Goal: Check status: Check status

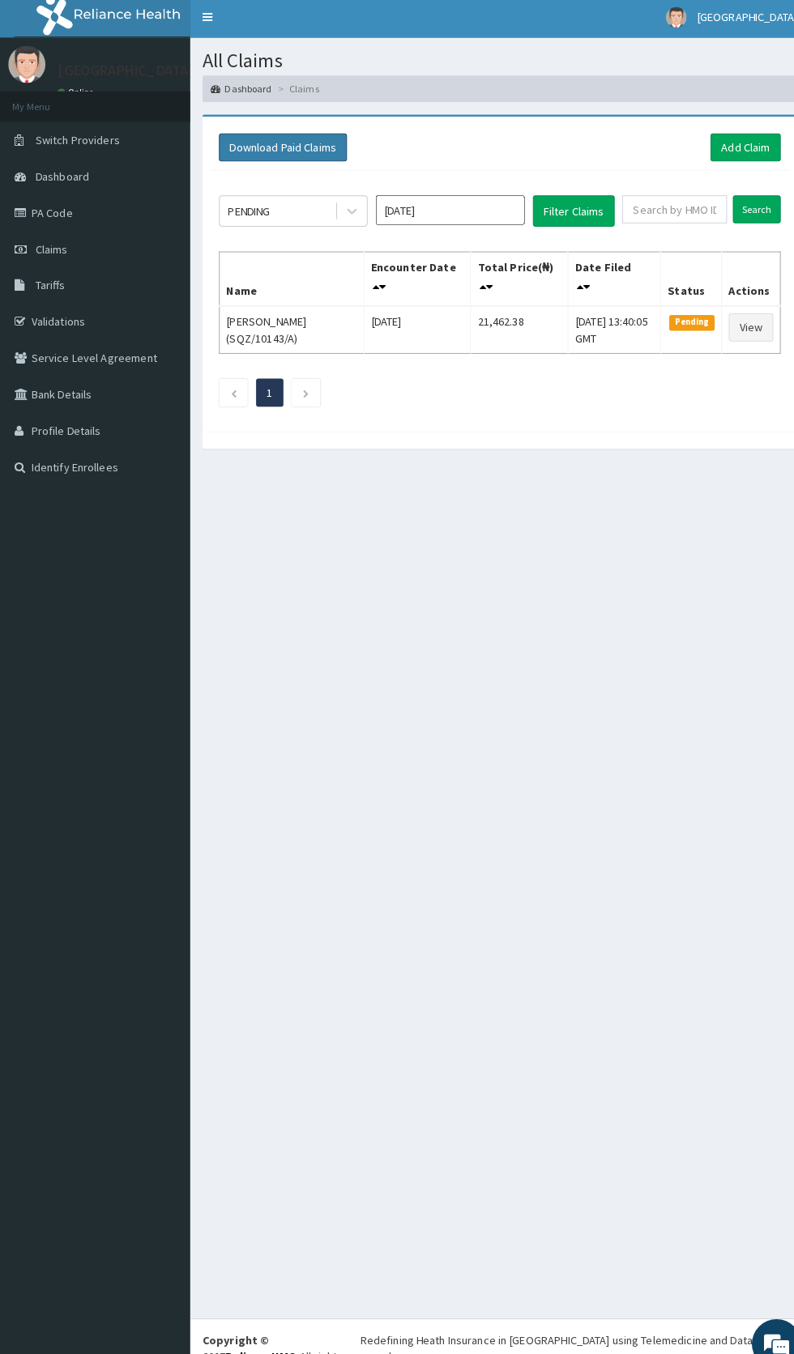
click at [323, 150] on button "Download Paid Claims" at bounding box center [278, 148] width 126 height 28
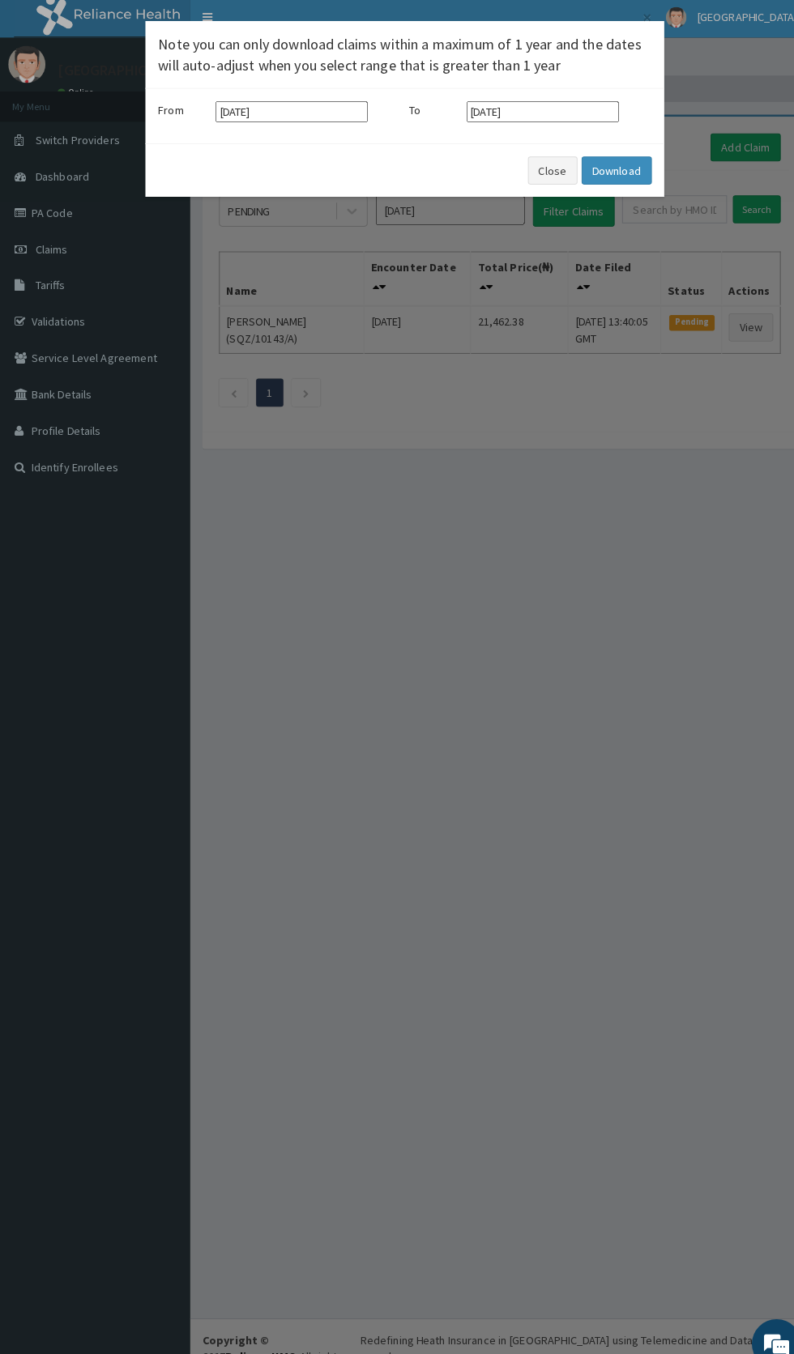
click at [466, 420] on div "× Note you can only download claims within a maximum of 1 year and the dates wi…" at bounding box center [397, 677] width 794 height 1354
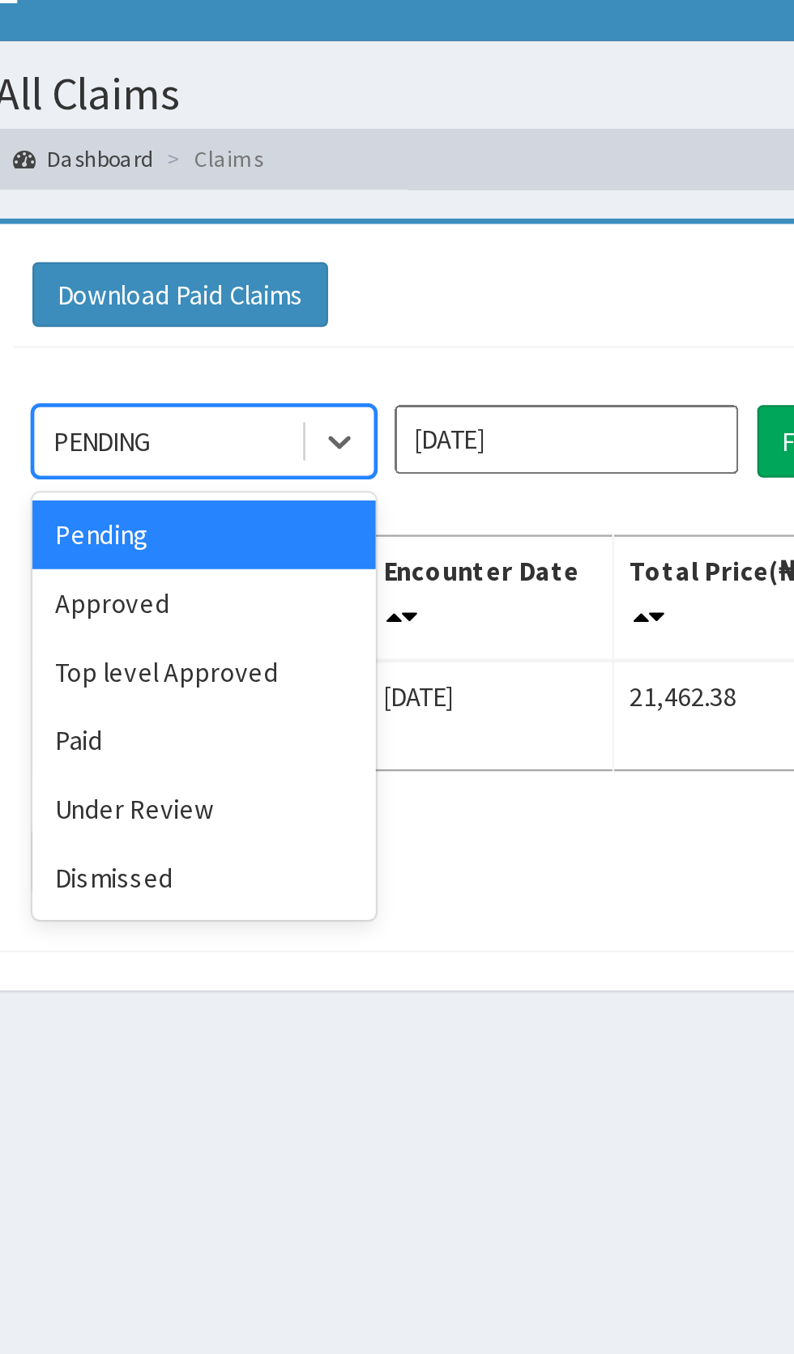
click at [297, 279] on div "Approved" at bounding box center [288, 279] width 146 height 29
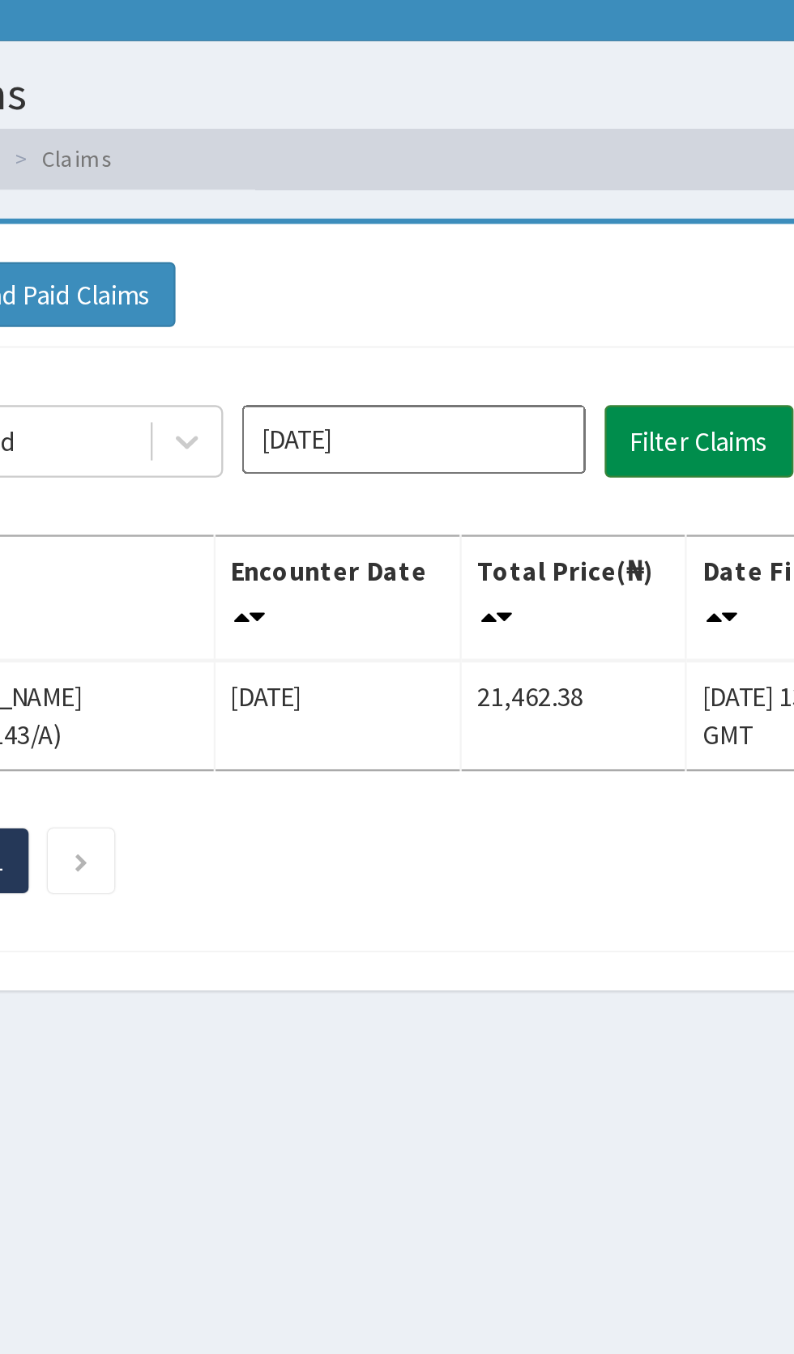
click at [560, 208] on button "Filter Claims" at bounding box center [562, 210] width 80 height 31
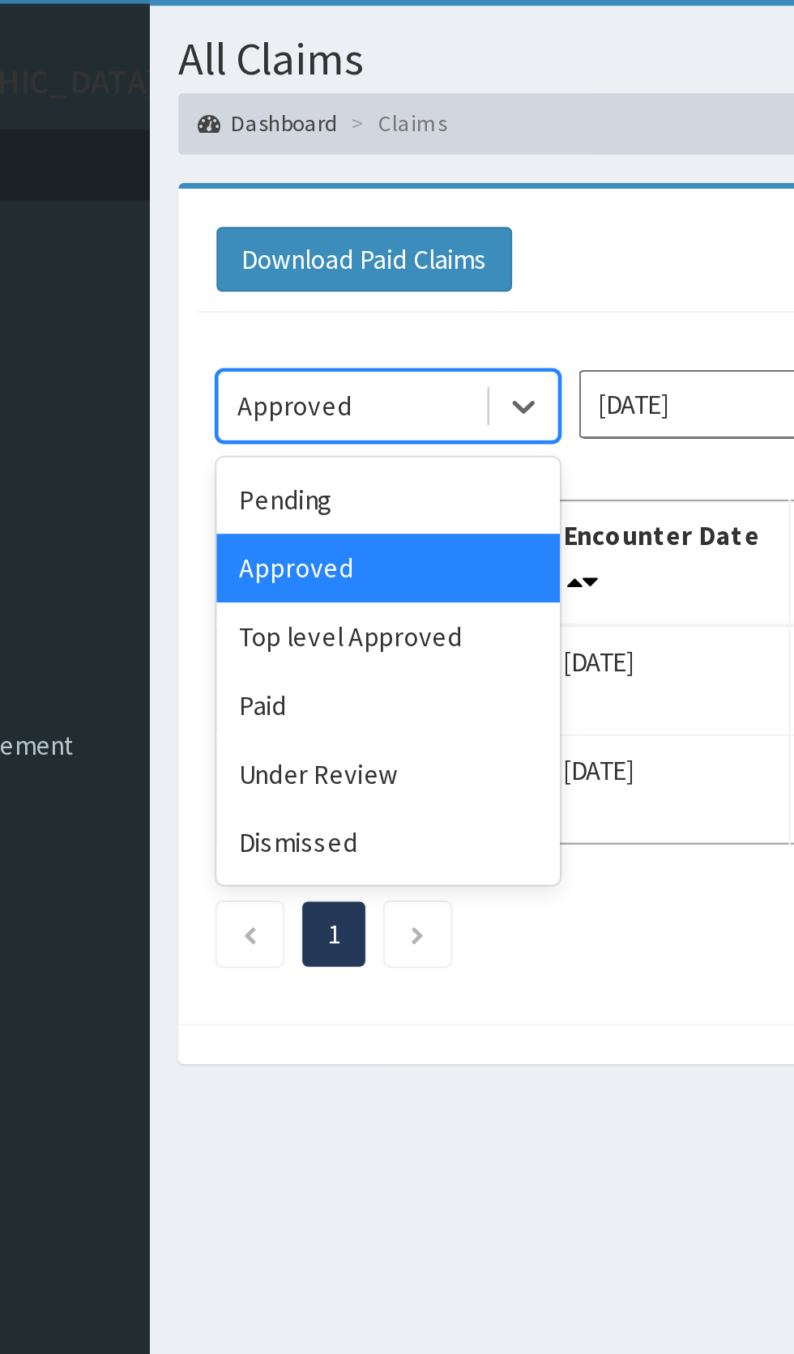
click at [283, 362] on div "Under Review" at bounding box center [288, 366] width 146 height 29
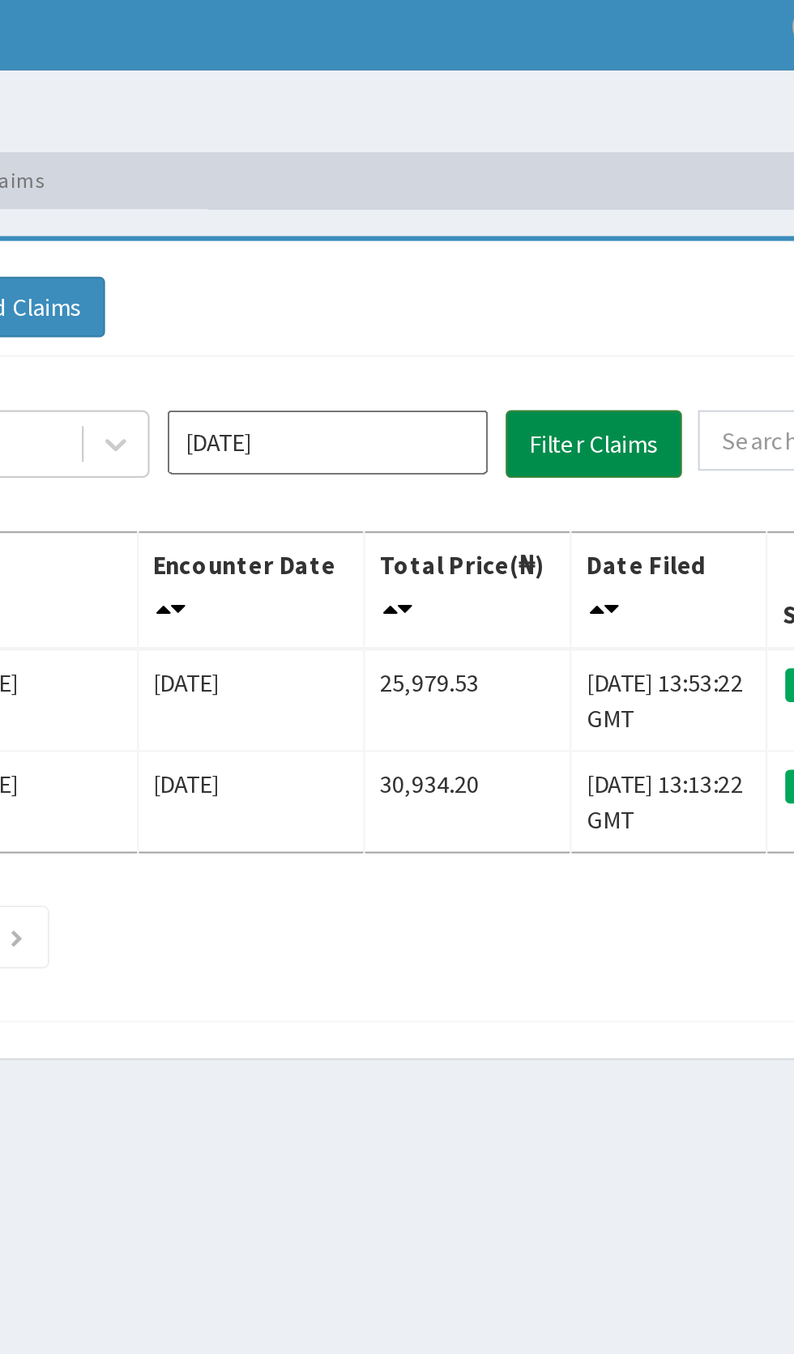
click at [574, 214] on button "Filter Claims" at bounding box center [562, 210] width 80 height 31
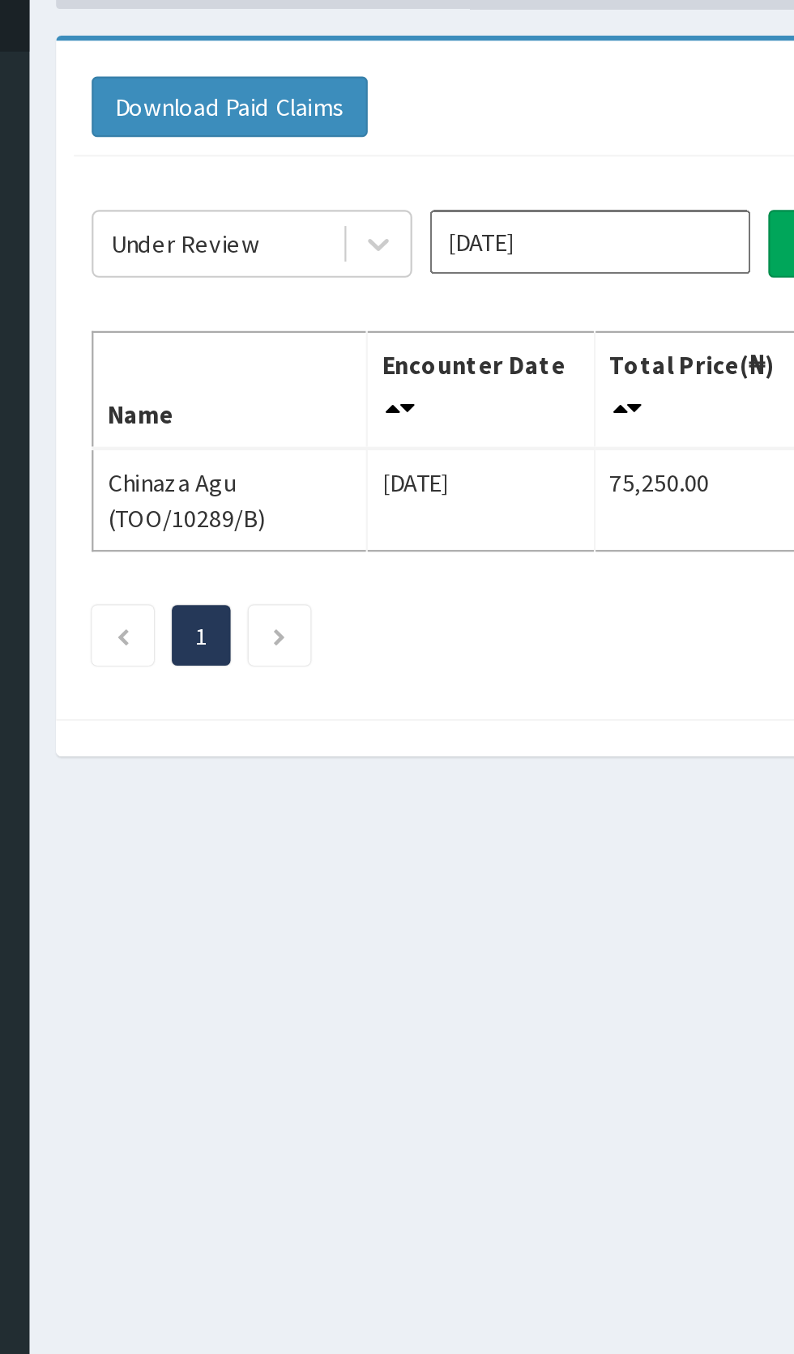
click at [464, 215] on input "[DATE]" at bounding box center [441, 209] width 146 height 29
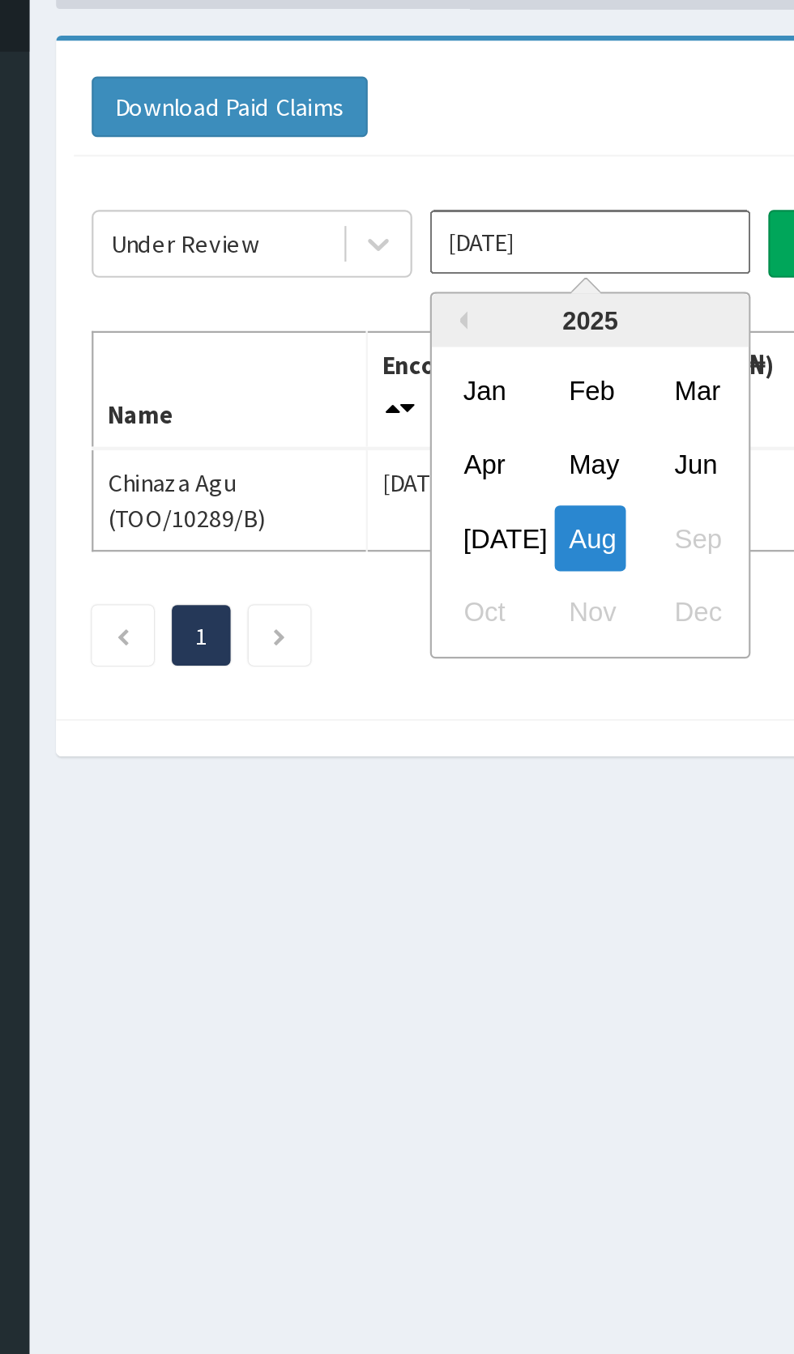
click at [449, 215] on input "[DATE]" at bounding box center [441, 209] width 146 height 29
click at [388, 348] on div "[DATE]" at bounding box center [393, 344] width 32 height 30
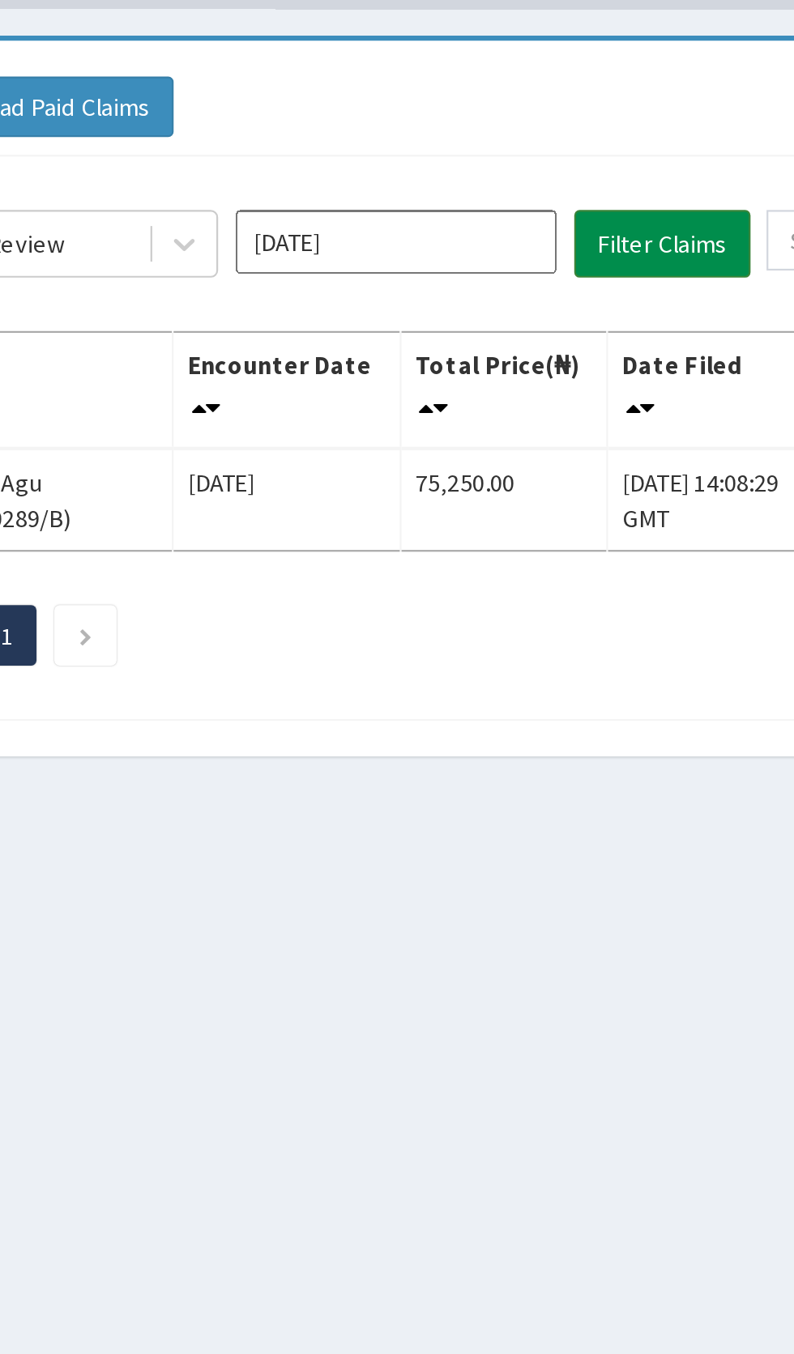
click at [573, 205] on button "Filter Claims" at bounding box center [562, 210] width 80 height 31
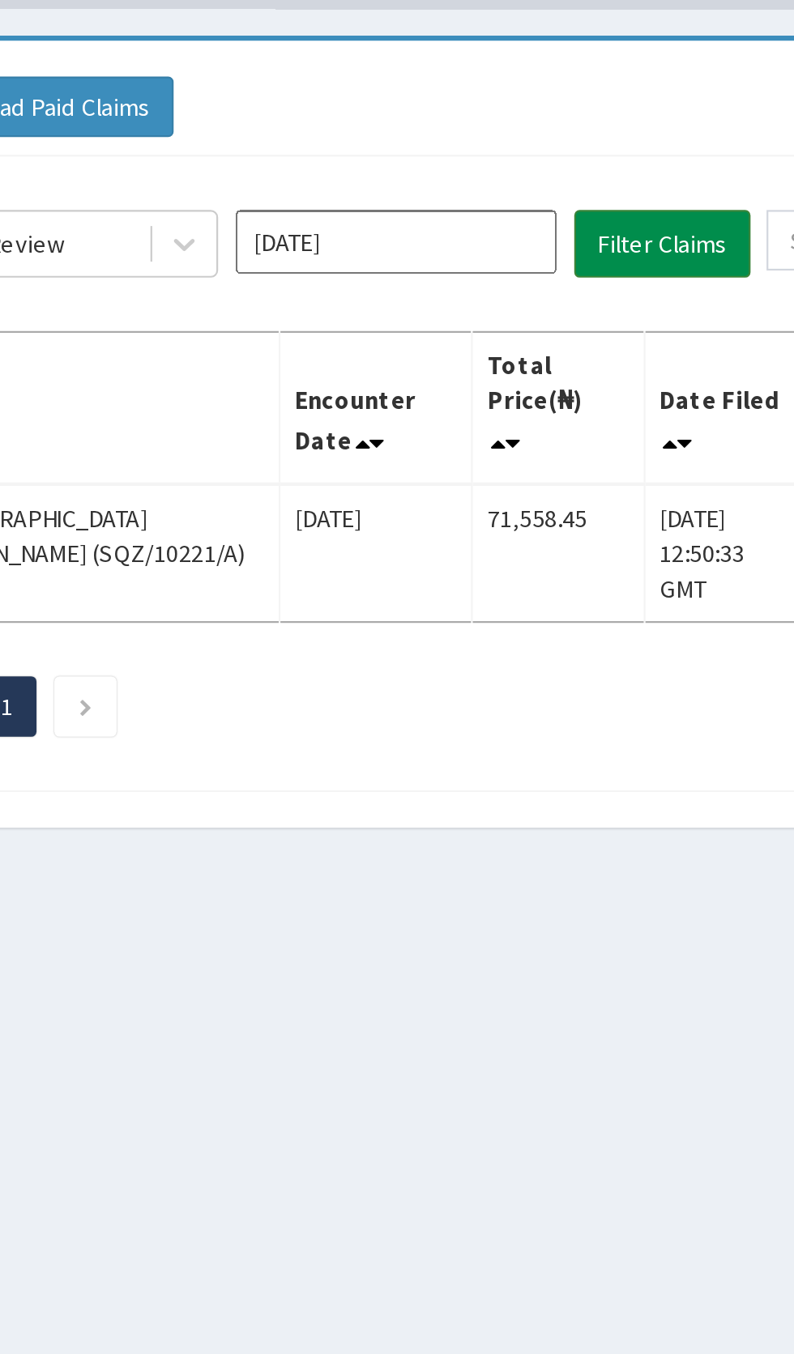
click at [566, 212] on button "Filter Claims" at bounding box center [562, 210] width 80 height 31
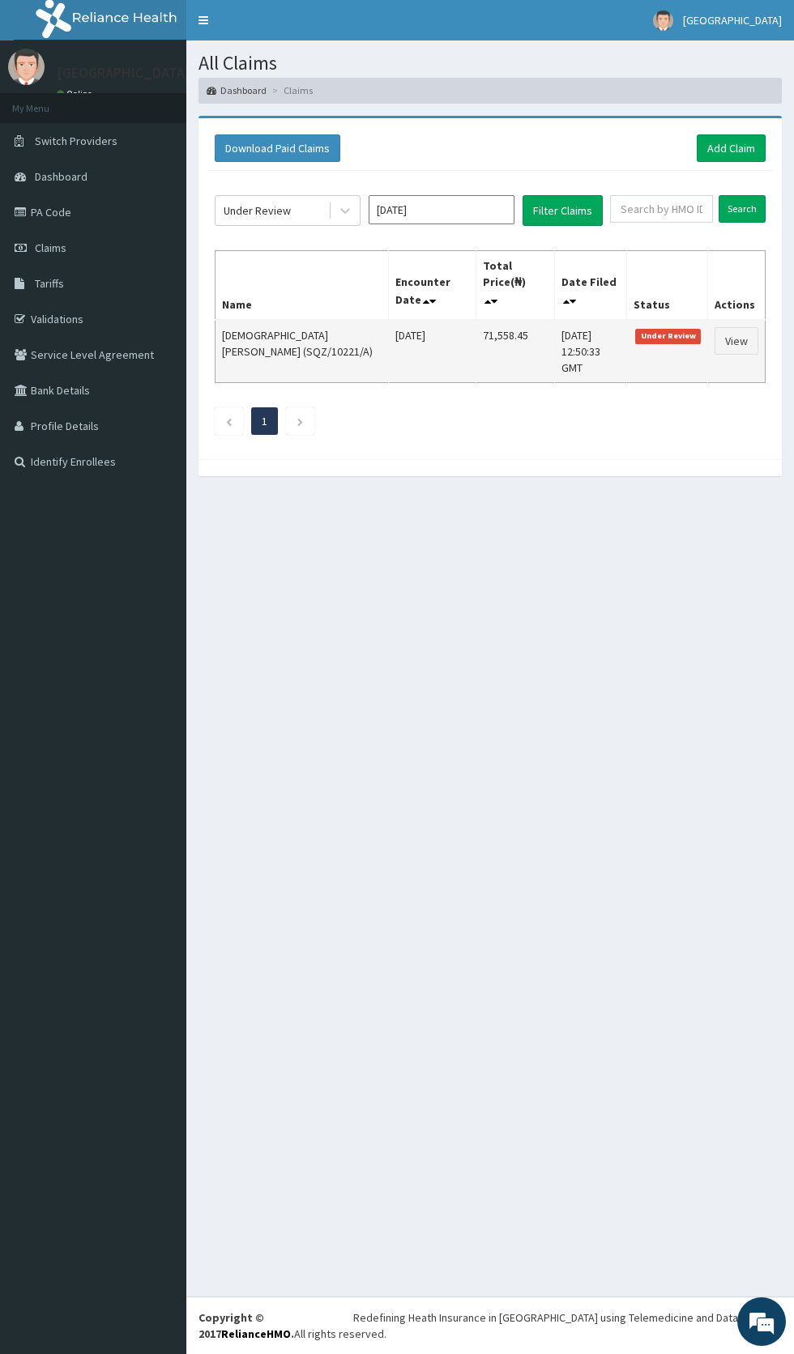
click at [326, 320] on td "[DEMOGRAPHIC_DATA][PERSON_NAME] (SQZ/10221/A)" at bounding box center [301, 351] width 173 height 63
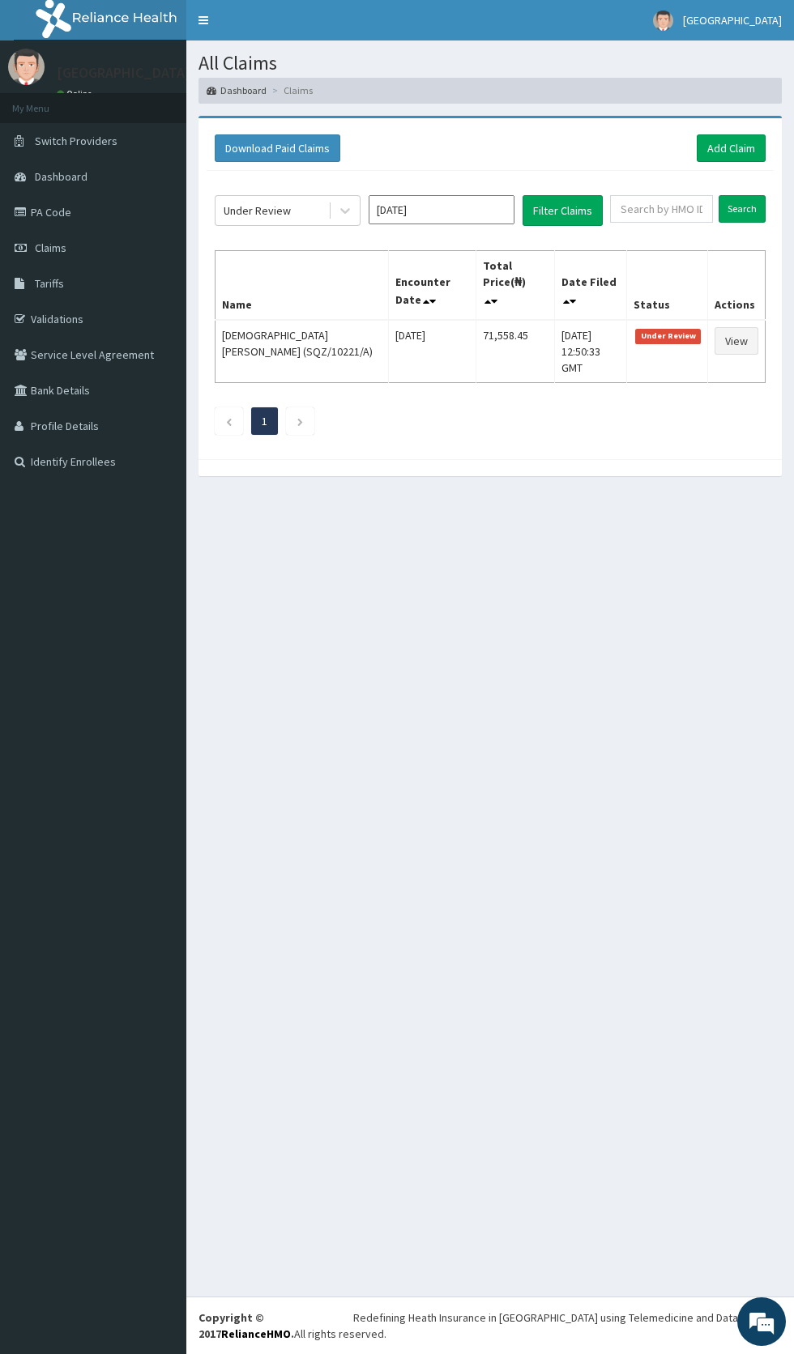
click at [477, 206] on input "[DATE]" at bounding box center [441, 209] width 146 height 29
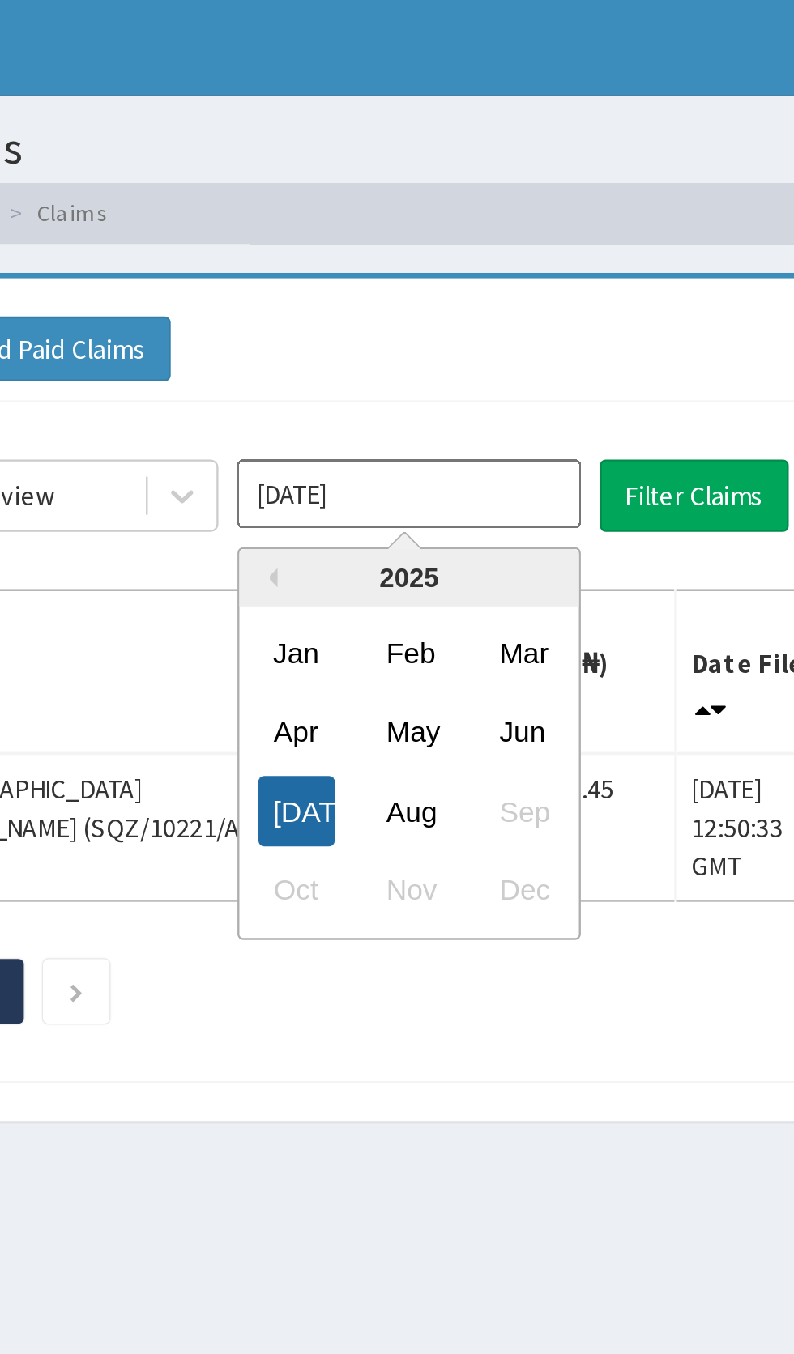
click at [387, 345] on div "[DATE]" at bounding box center [393, 344] width 32 height 30
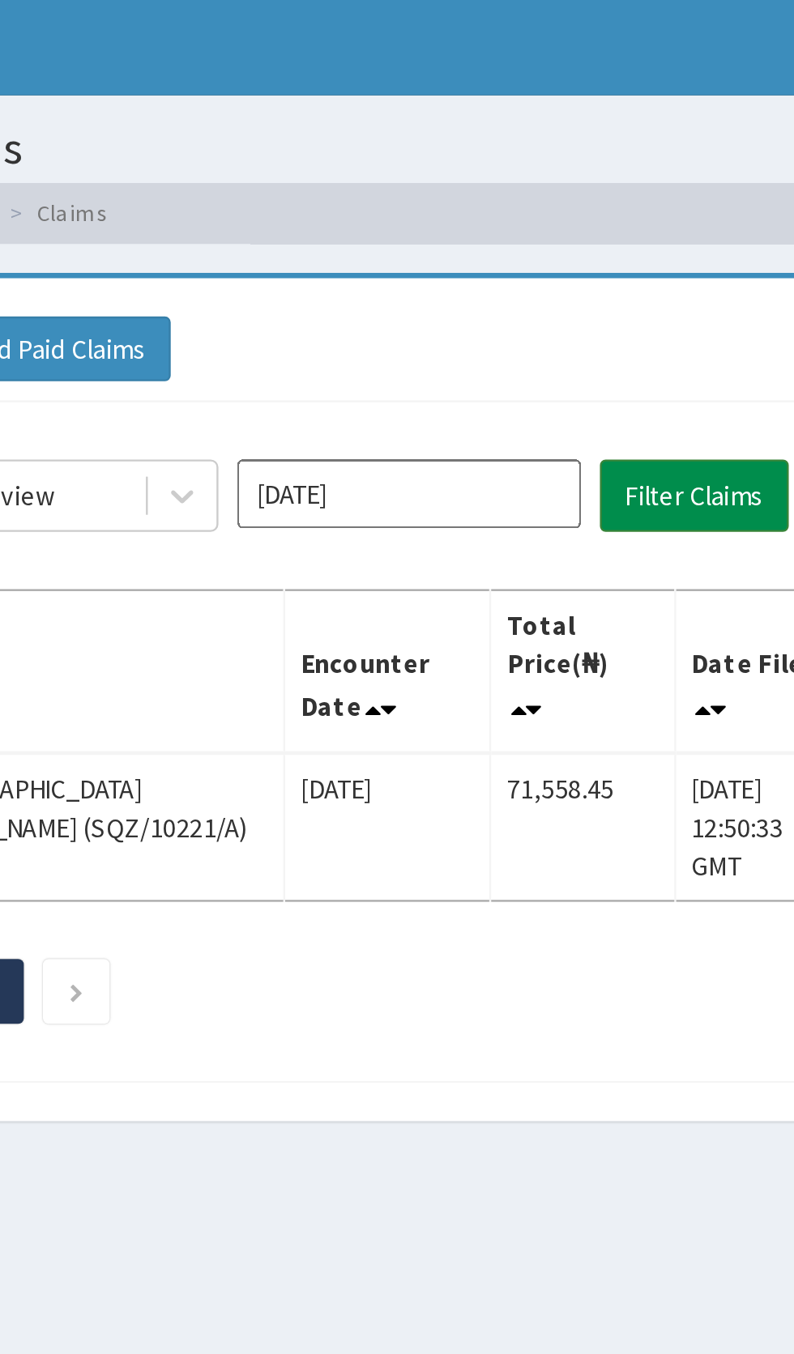
click at [557, 202] on button "Filter Claims" at bounding box center [562, 210] width 80 height 31
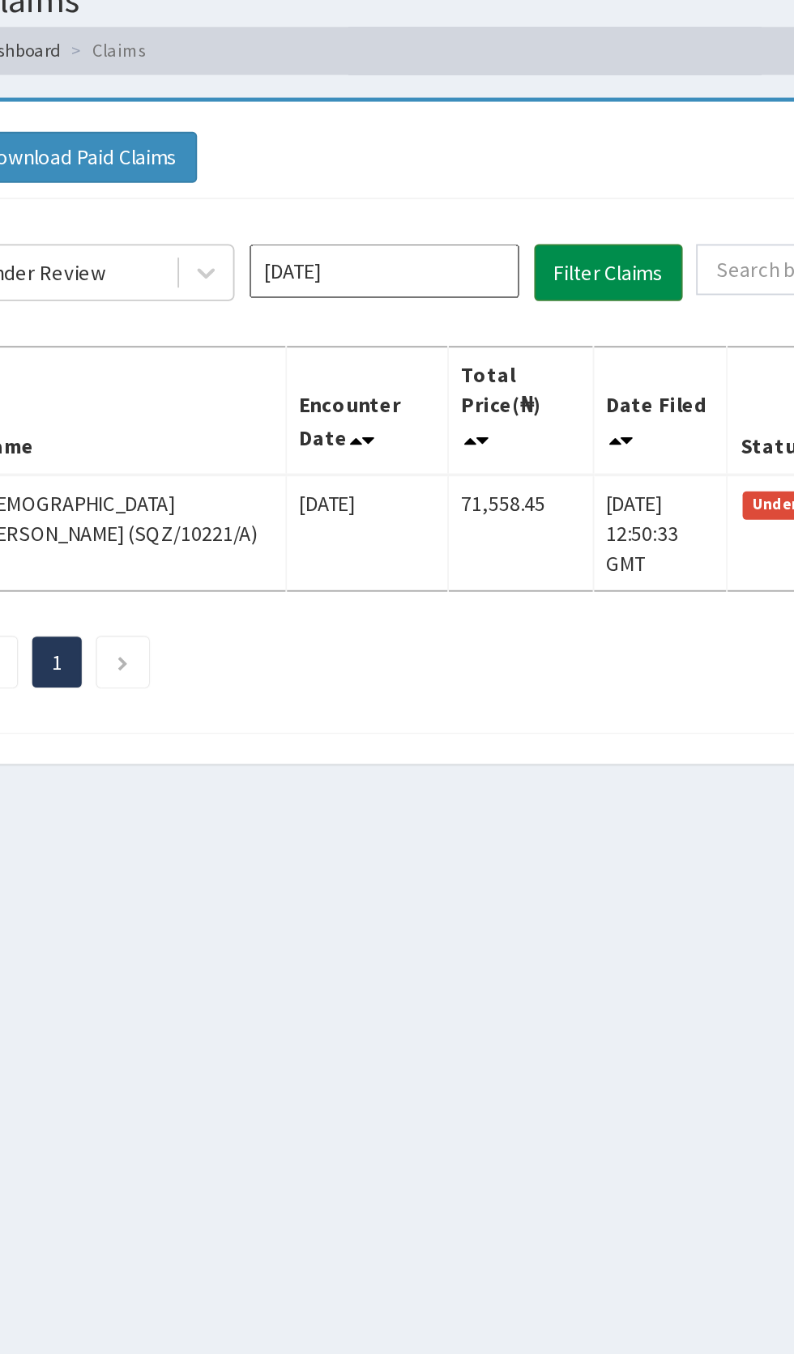
click at [560, 218] on button "Filter Claims" at bounding box center [562, 210] width 80 height 31
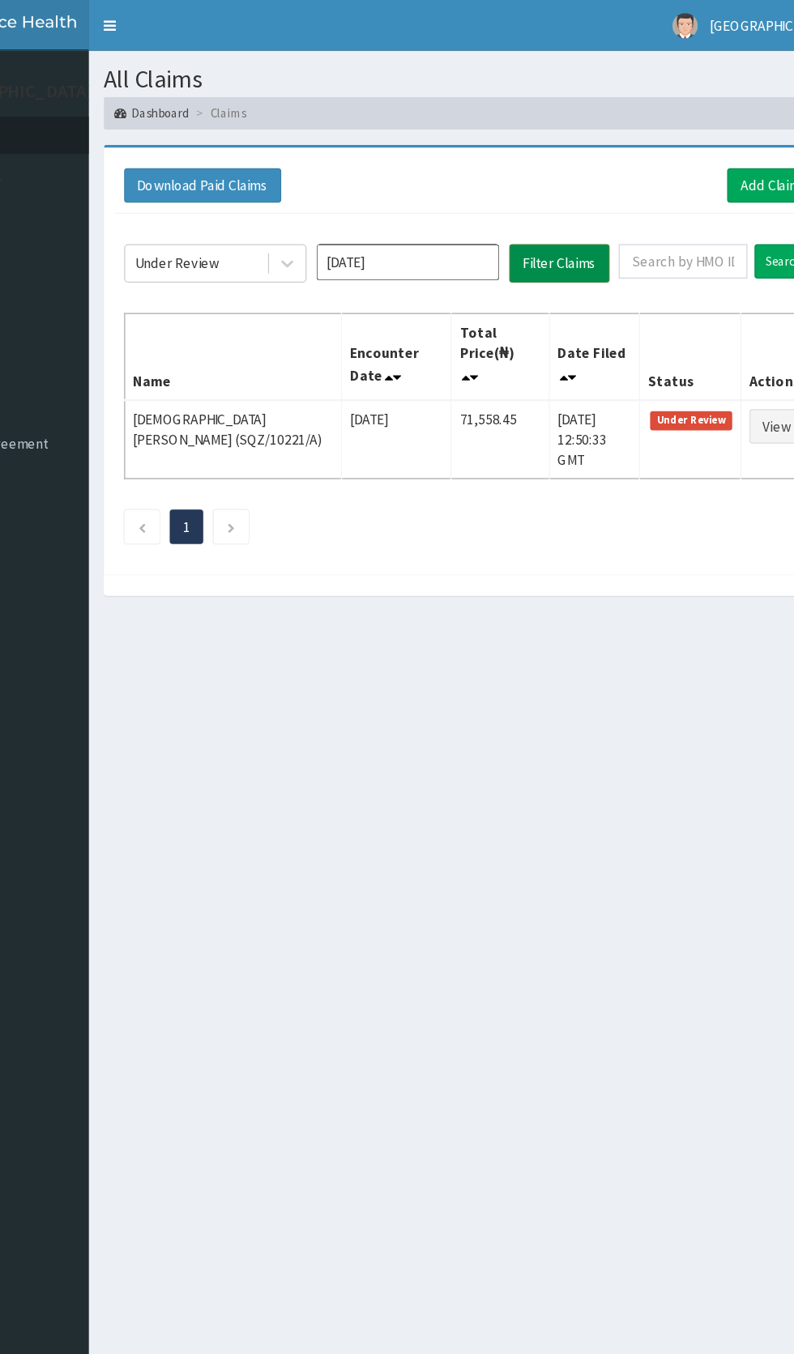
click at [560, 206] on button "Filter Claims" at bounding box center [562, 210] width 80 height 31
click at [470, 214] on input "[DATE]" at bounding box center [441, 209] width 146 height 29
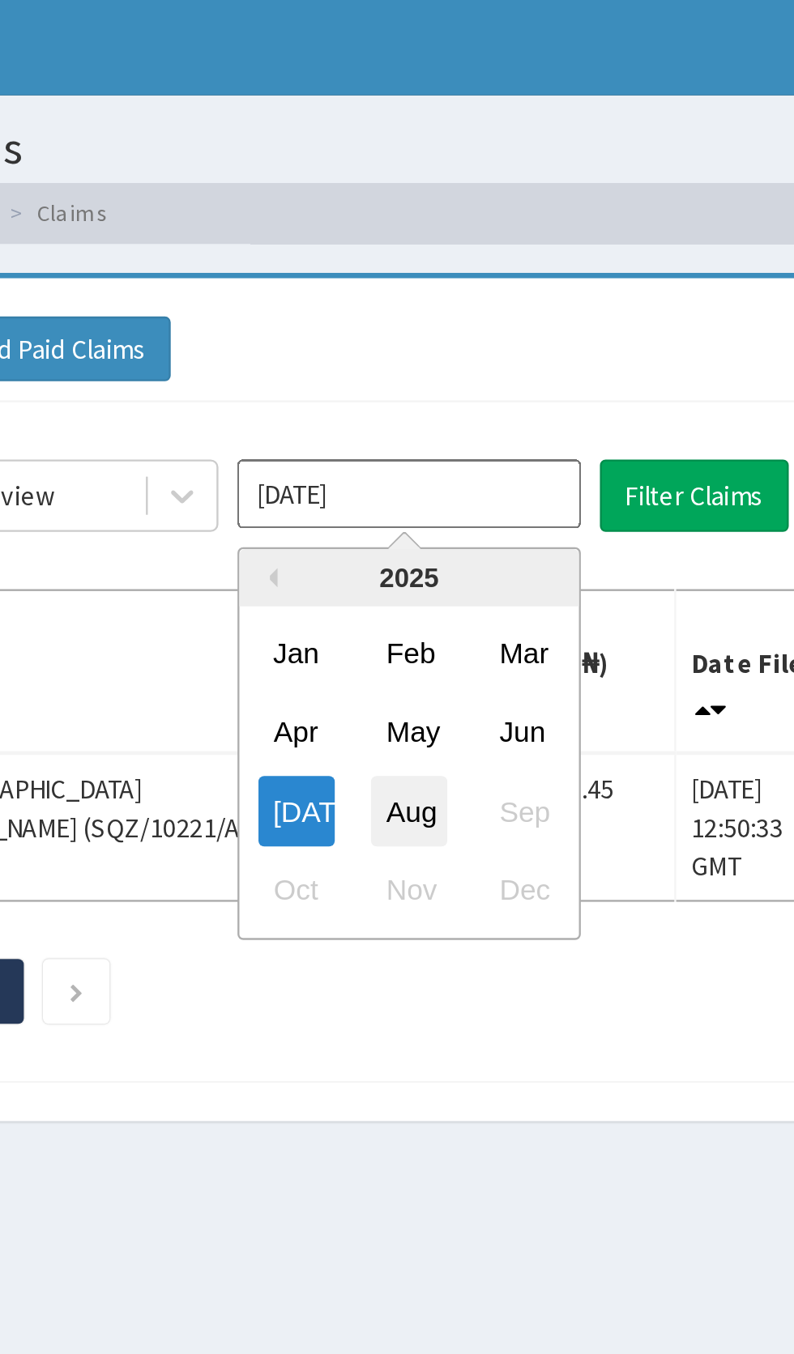
click at [446, 343] on div "Aug" at bounding box center [441, 344] width 32 height 30
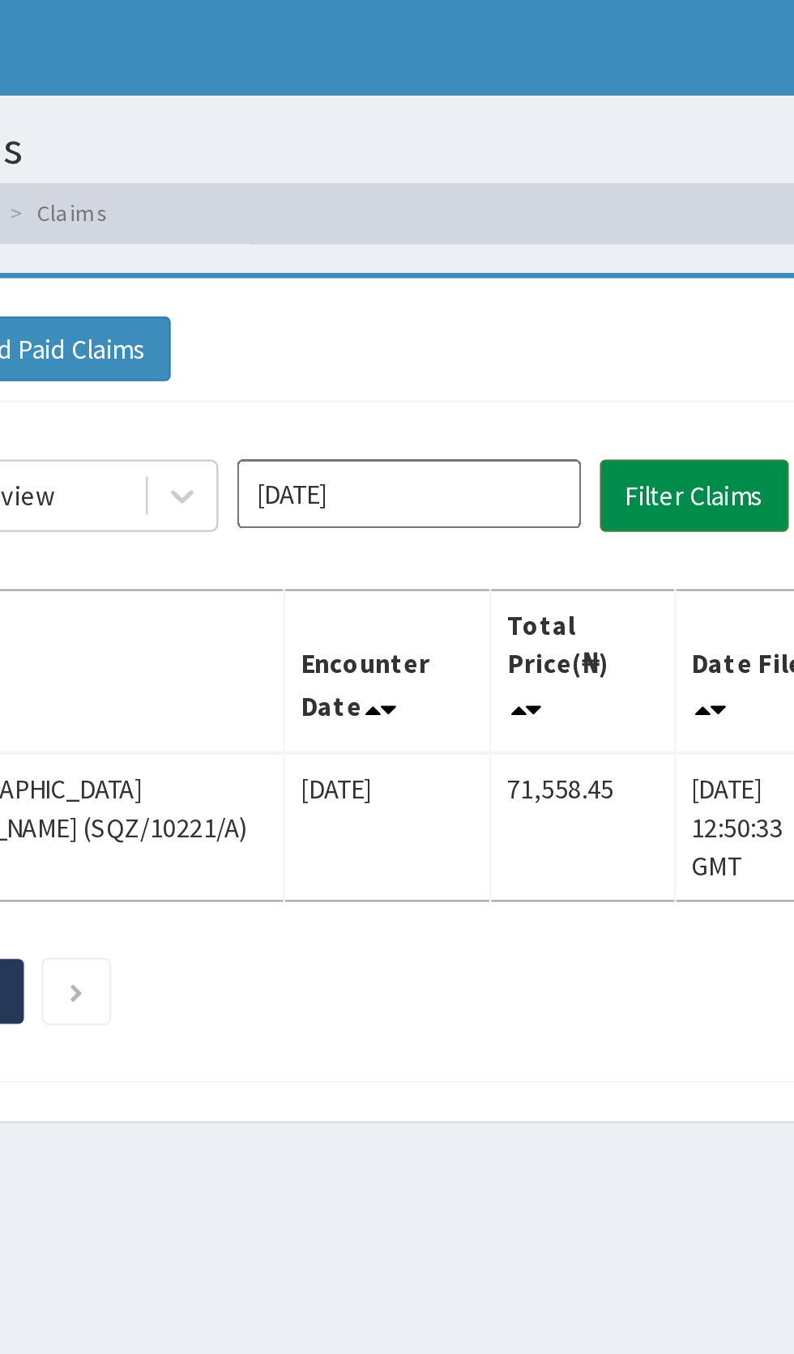
click at [562, 215] on button "Filter Claims" at bounding box center [562, 210] width 80 height 31
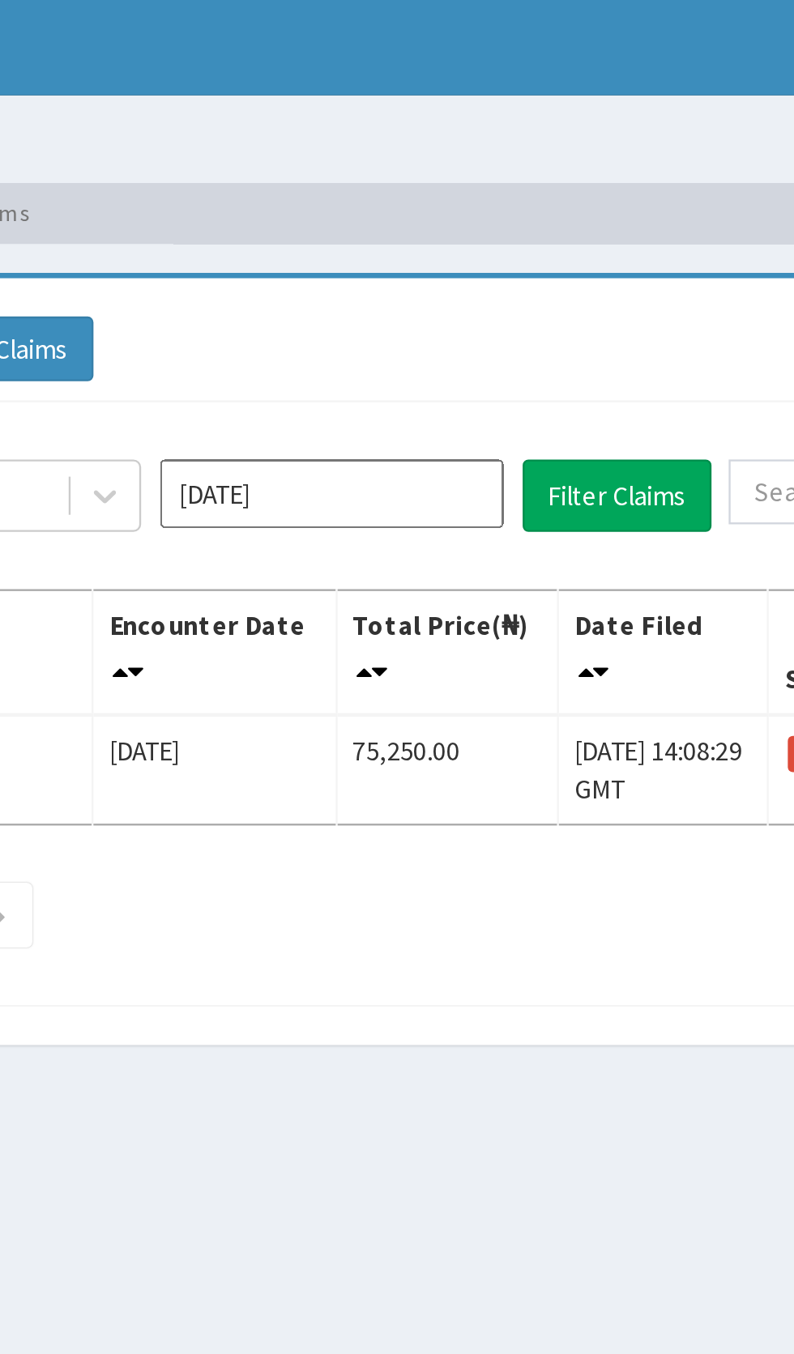
click at [455, 211] on input "[DATE]" at bounding box center [441, 209] width 146 height 29
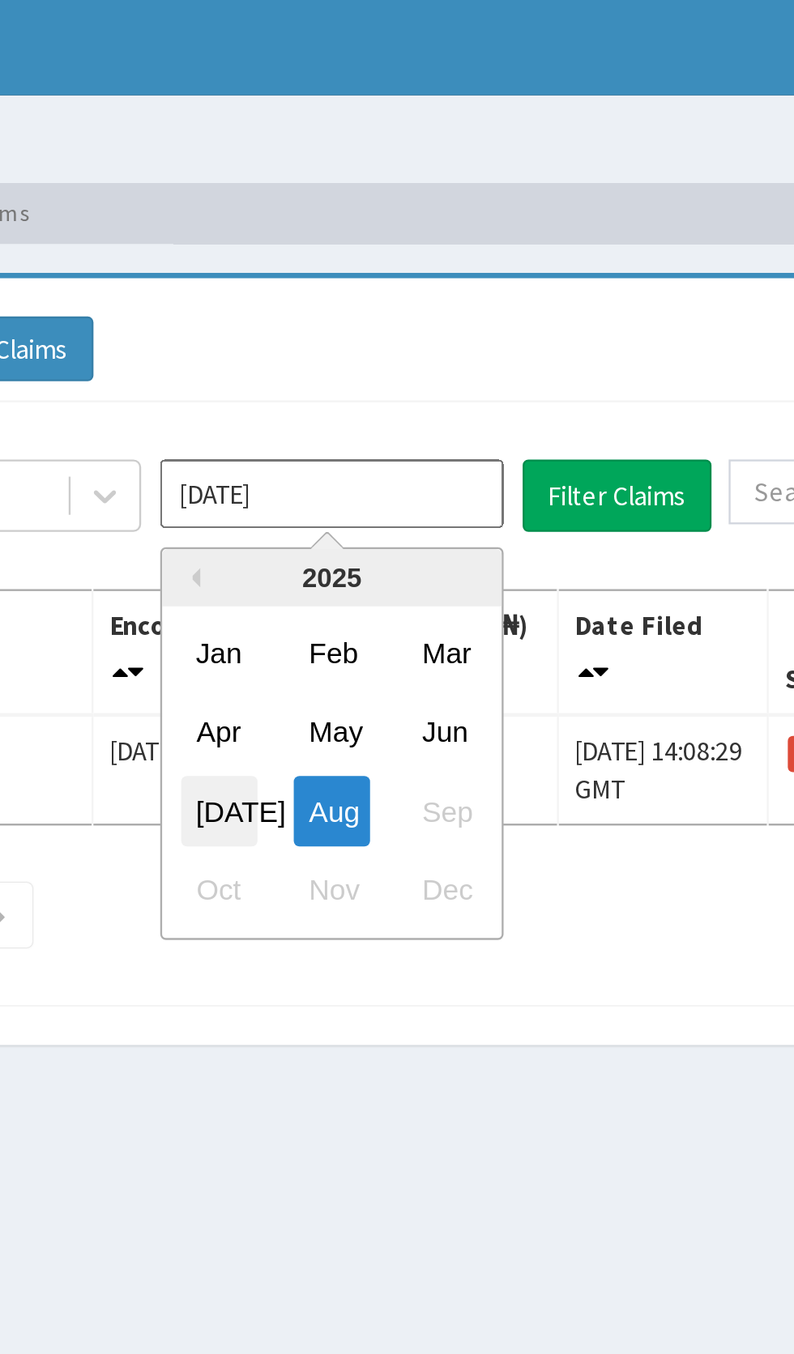
click at [407, 342] on div "[DATE]" at bounding box center [393, 344] width 32 height 30
type input "[DATE]"
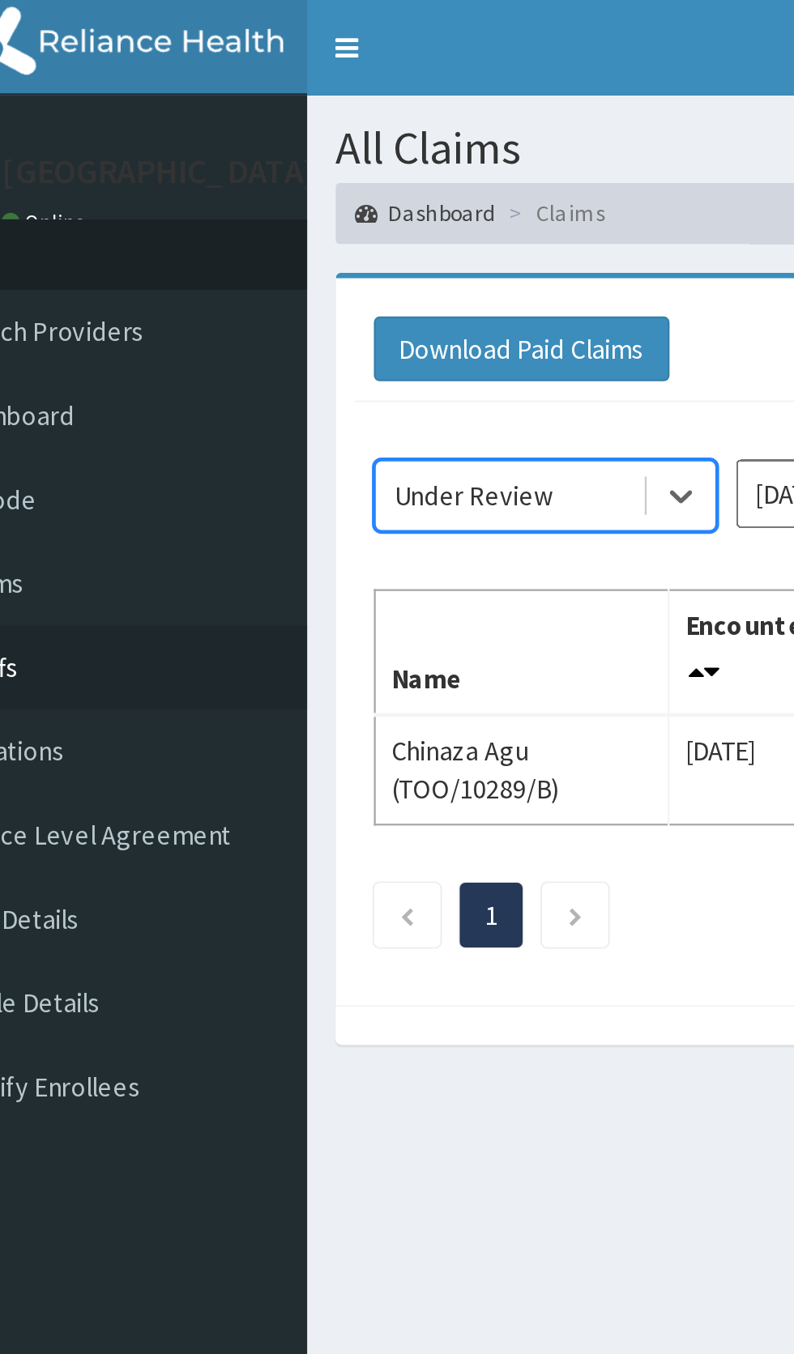
click at [159, 271] on link "Tariffs" at bounding box center [93, 284] width 186 height 36
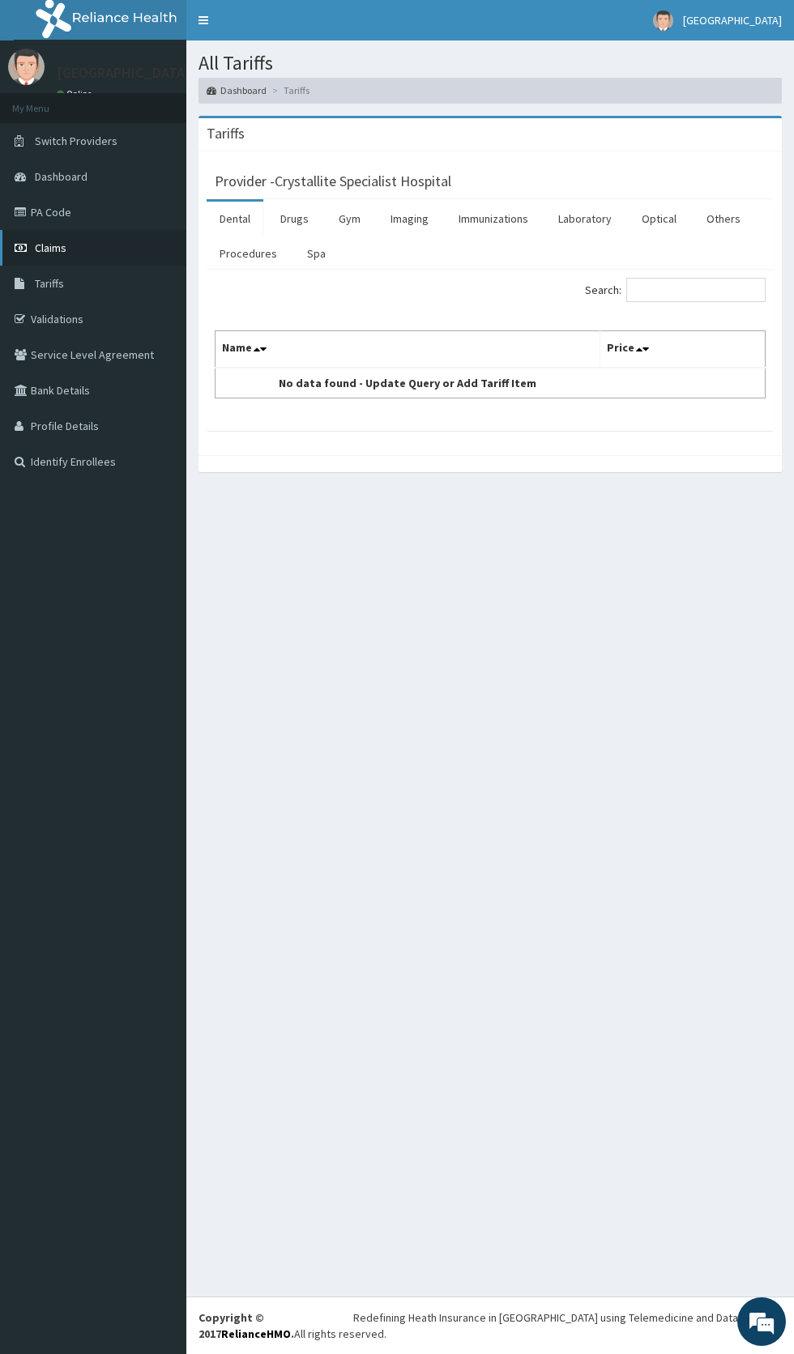
click at [32, 248] on link "Claims" at bounding box center [93, 248] width 186 height 36
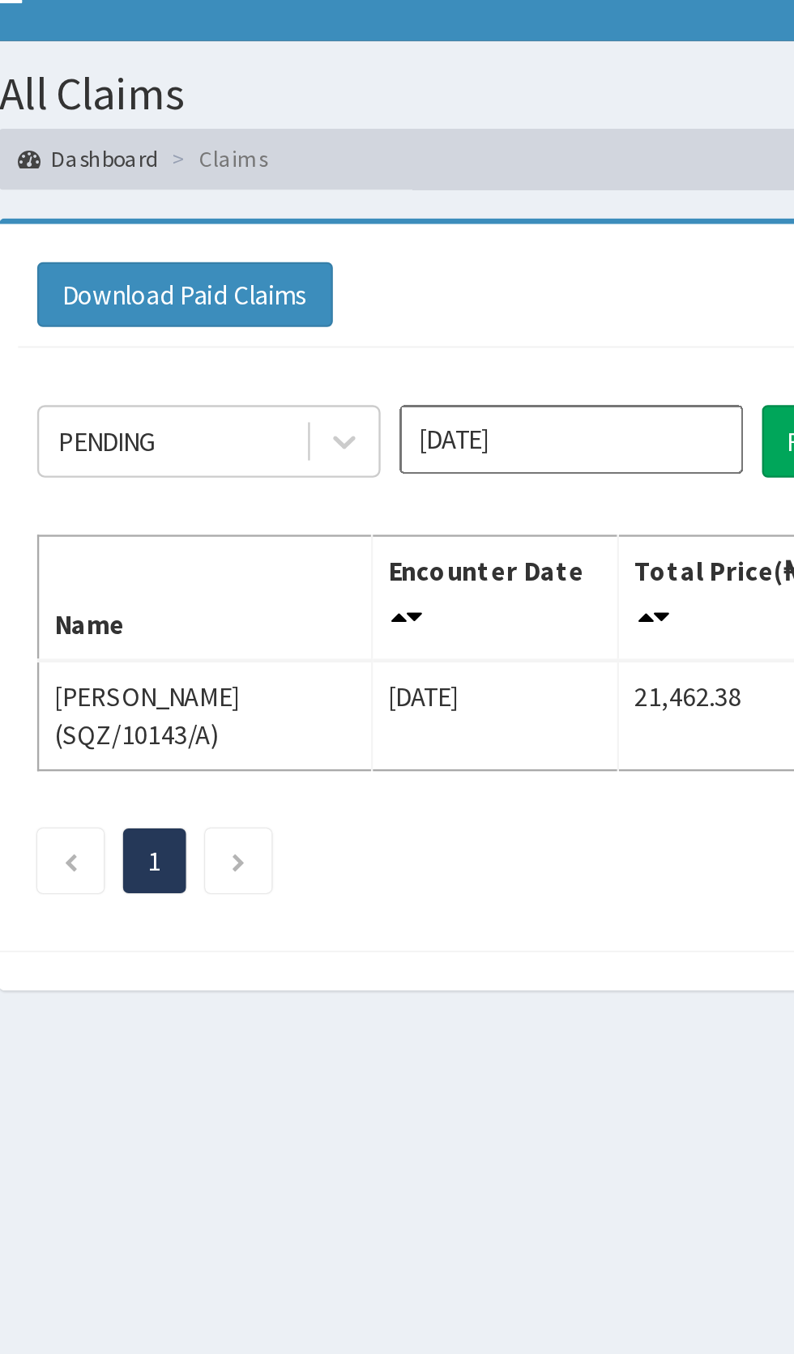
click at [442, 206] on input "[DATE]" at bounding box center [441, 209] width 146 height 29
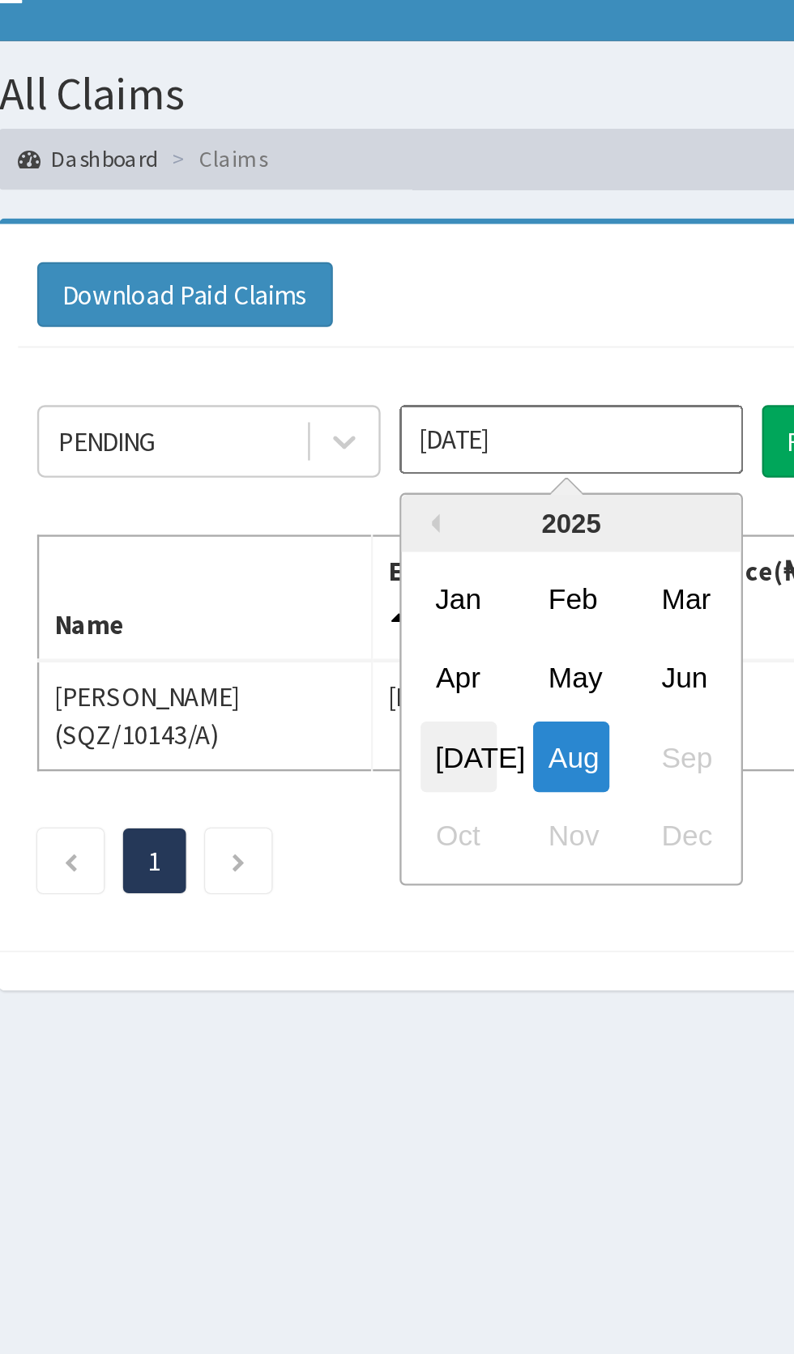
click at [397, 345] on div "[DATE]" at bounding box center [393, 344] width 32 height 30
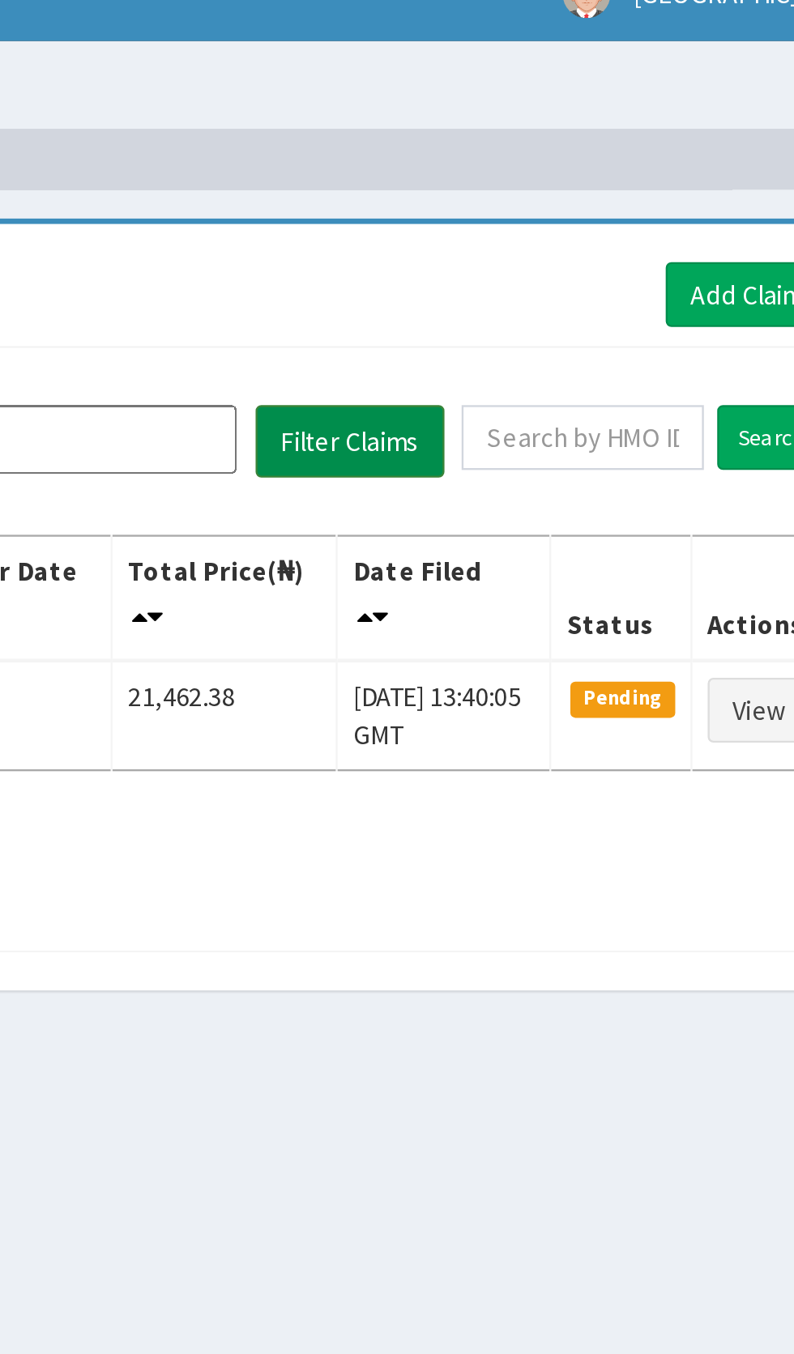
click at [582, 202] on button "Filter Claims" at bounding box center [562, 210] width 80 height 31
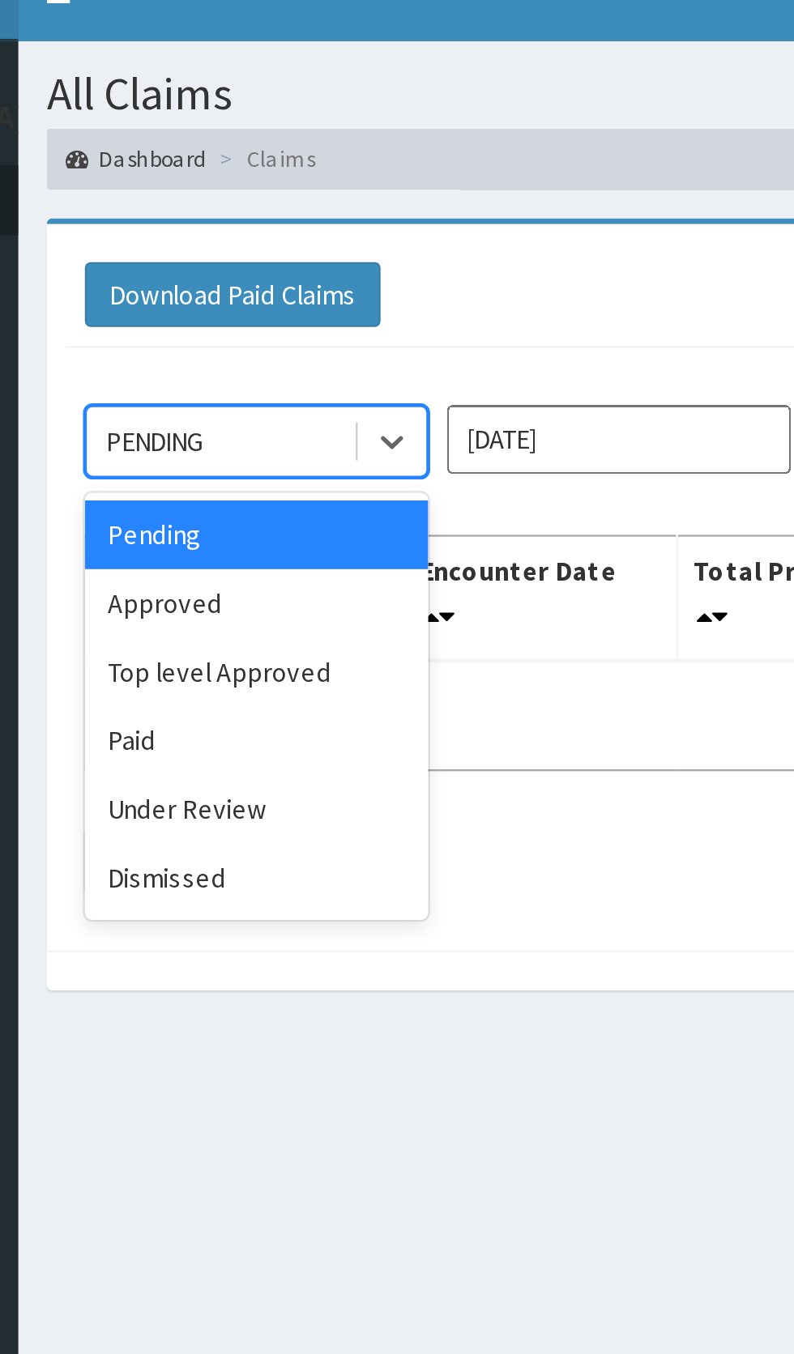
click at [313, 275] on div "Approved" at bounding box center [288, 279] width 146 height 29
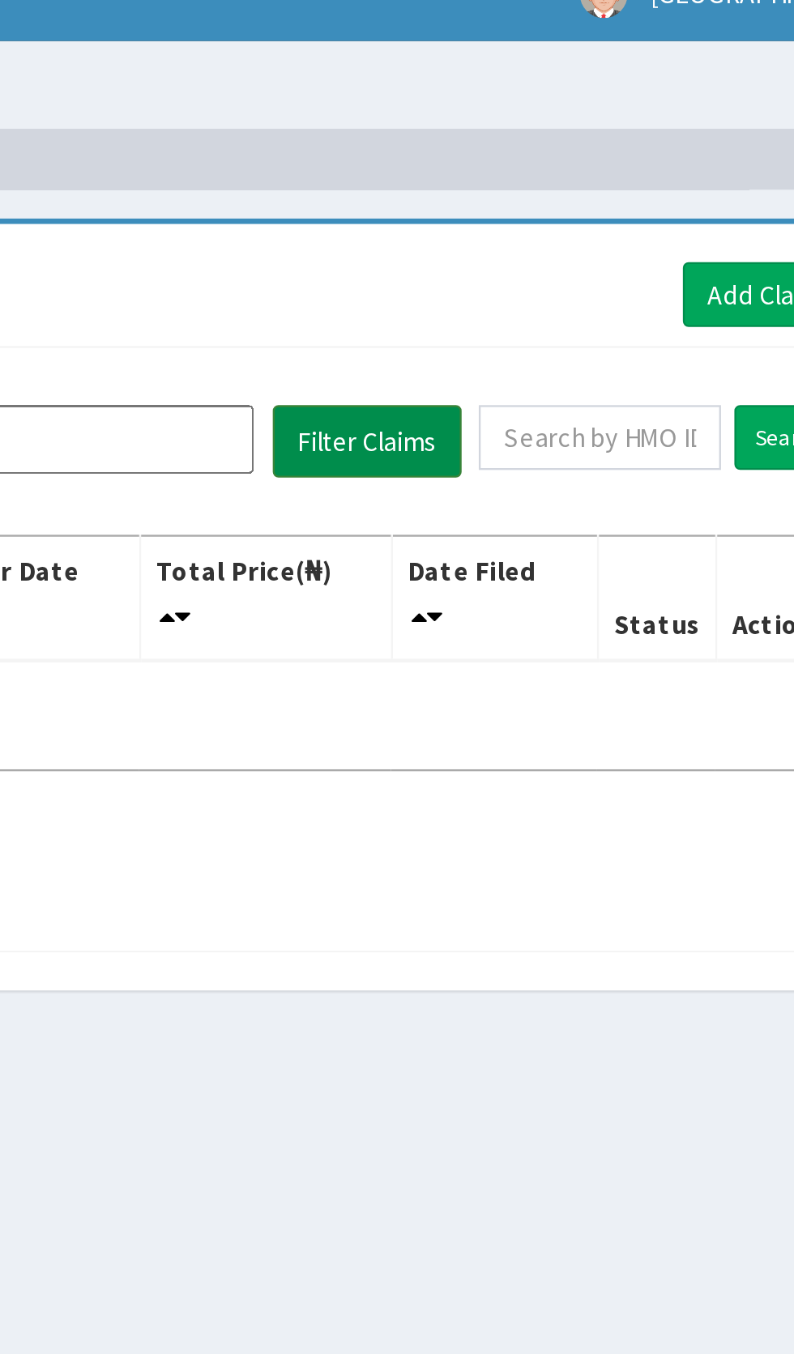
click at [581, 211] on button "Filter Claims" at bounding box center [562, 210] width 80 height 31
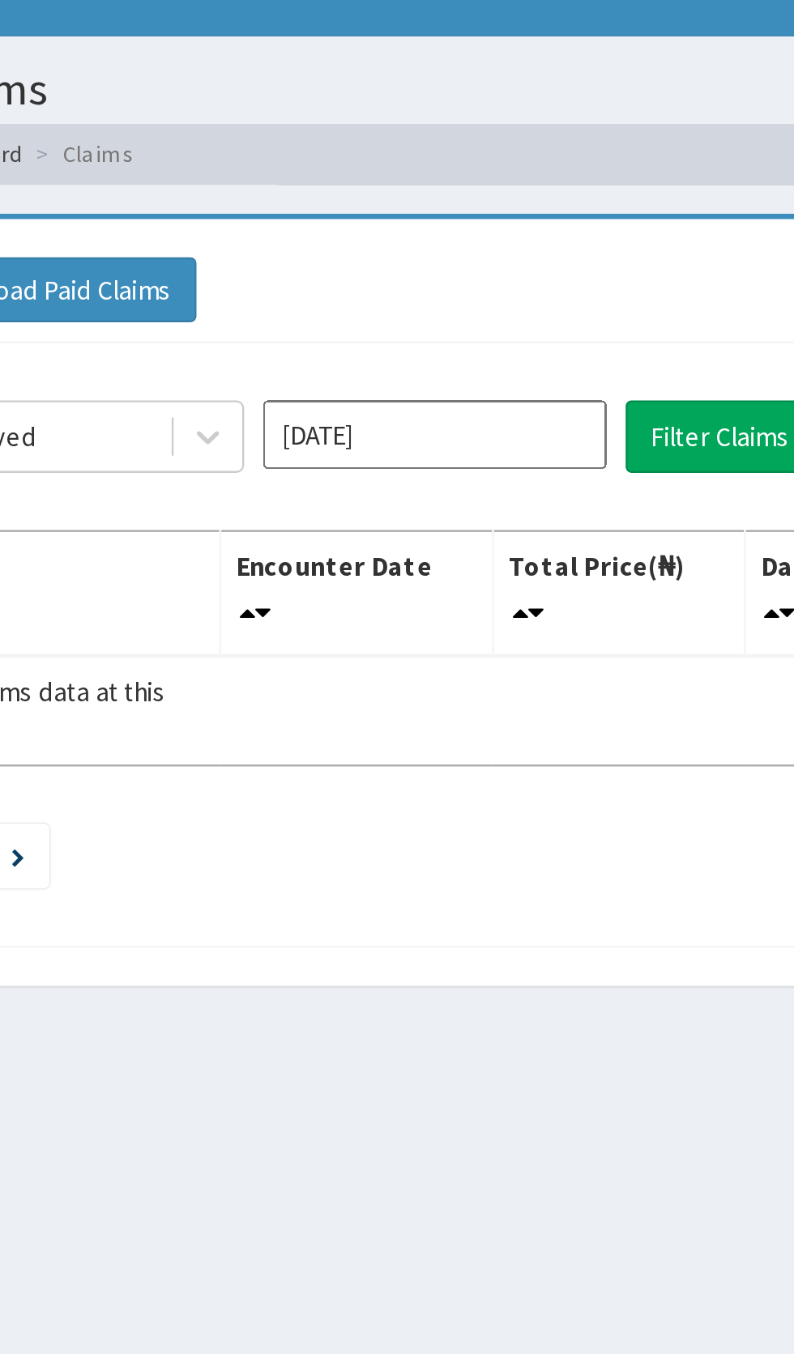
click at [456, 209] on input "[DATE]" at bounding box center [441, 209] width 146 height 29
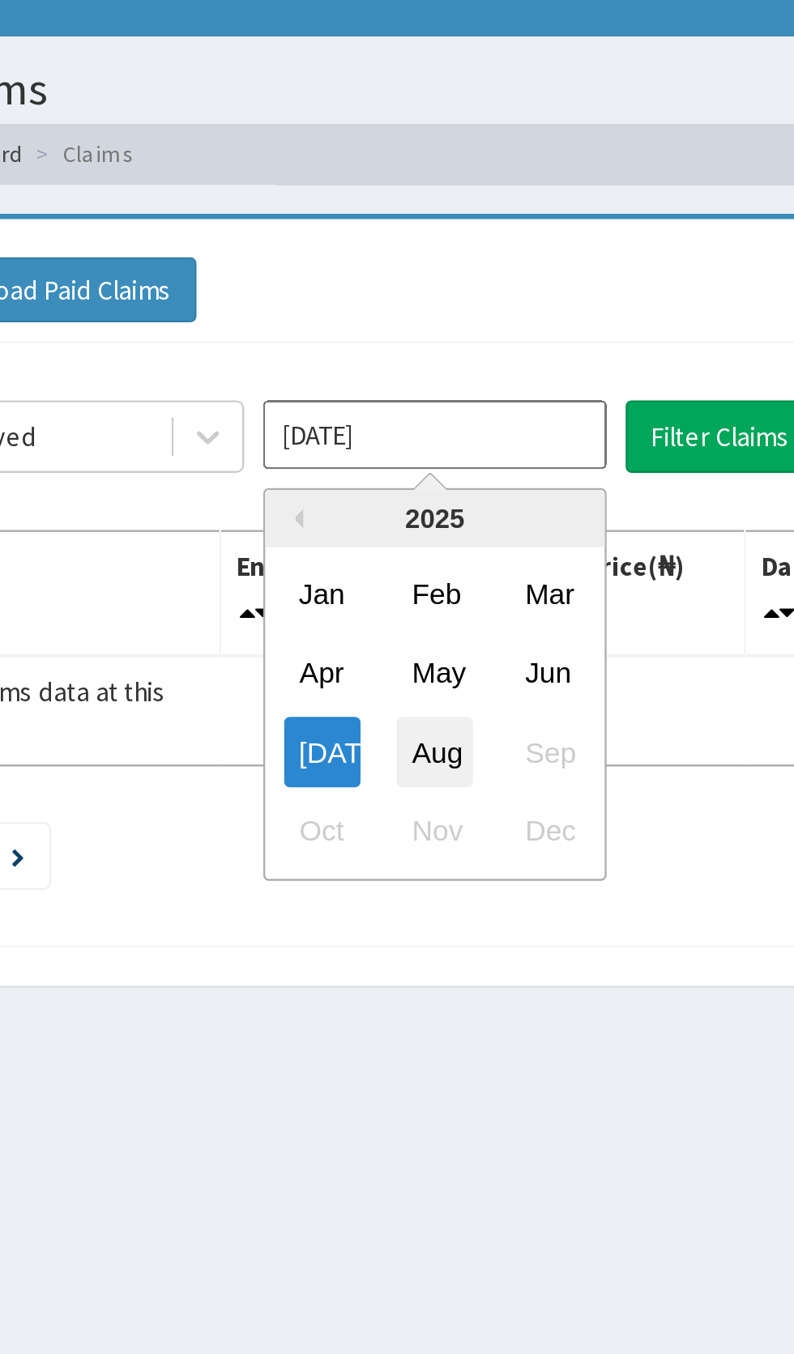
click at [436, 344] on div "Aug" at bounding box center [441, 344] width 32 height 30
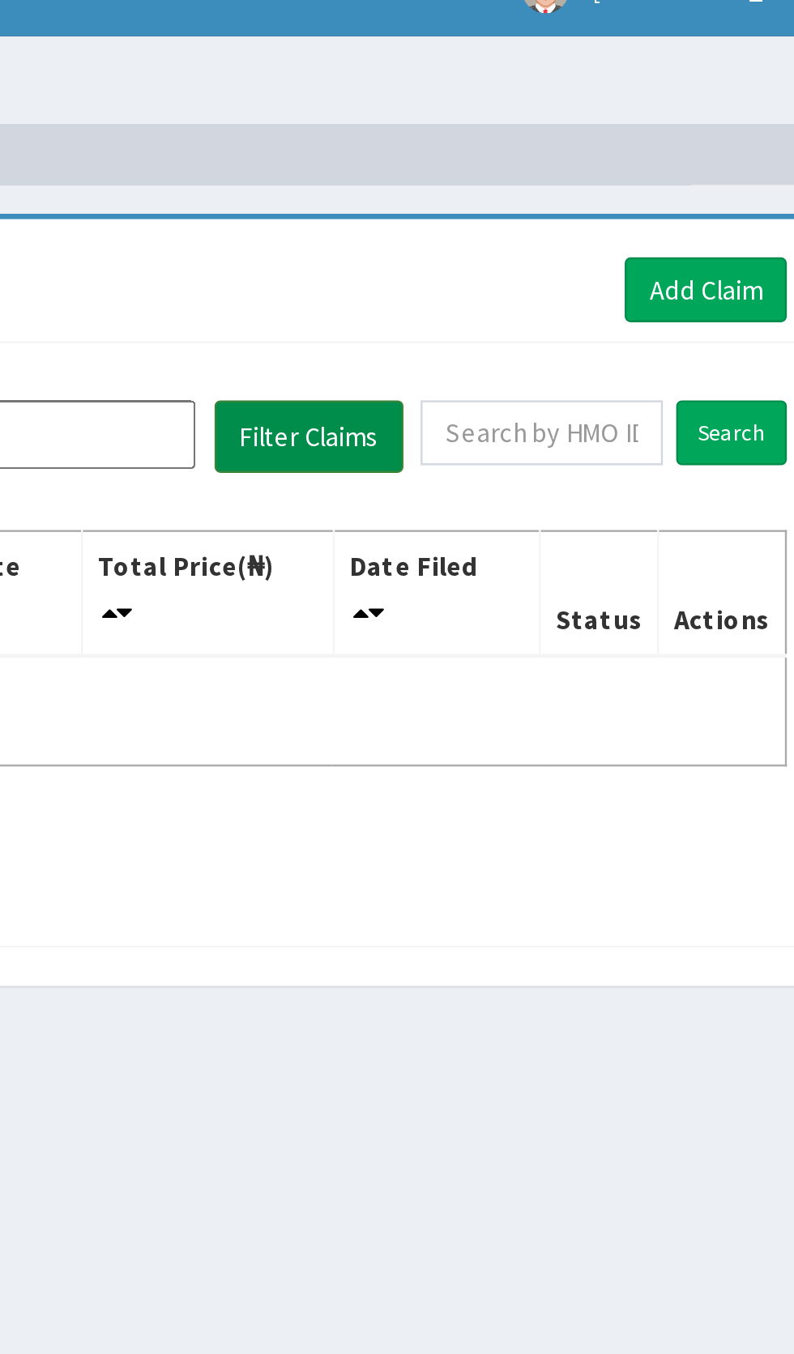
click at [576, 213] on button "Filter Claims" at bounding box center [562, 210] width 80 height 31
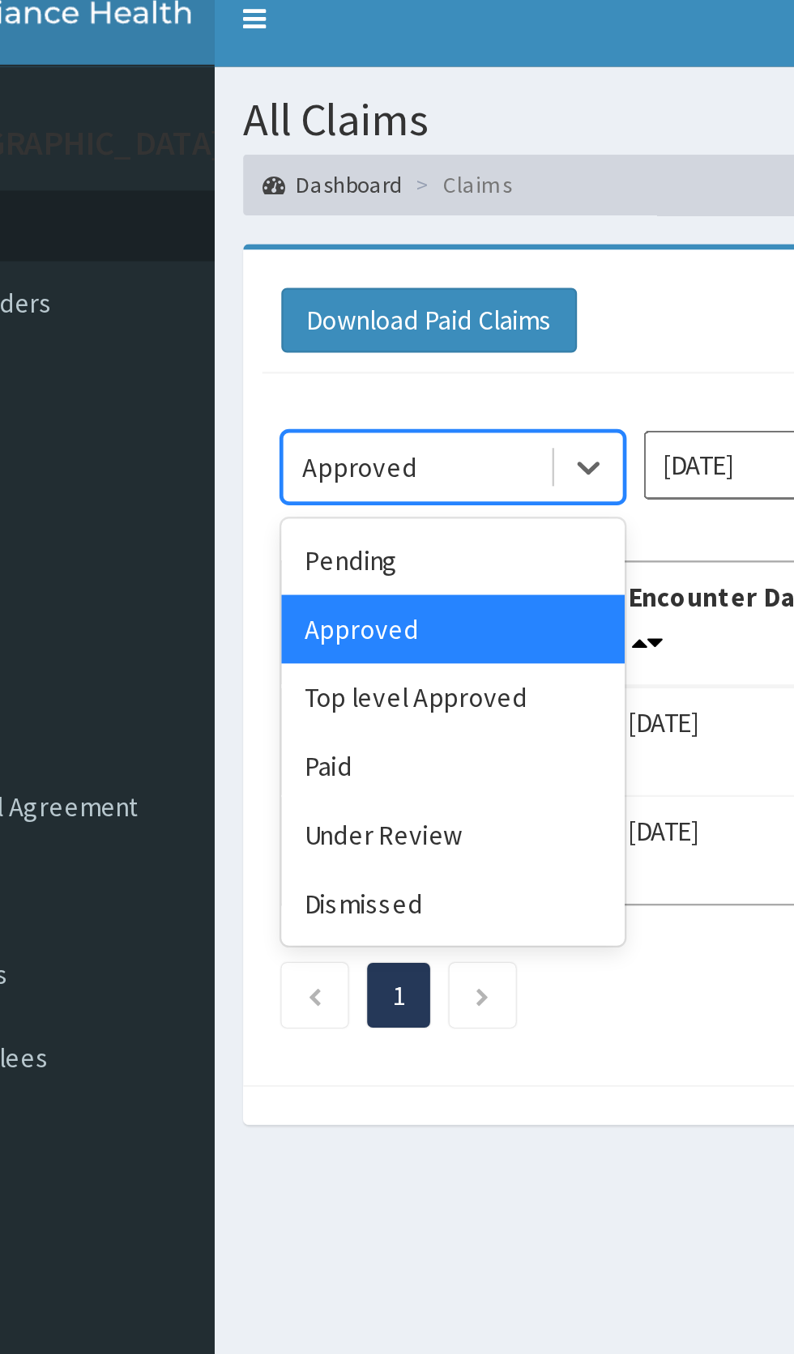
click at [291, 361] on div "Under Review" at bounding box center [288, 366] width 146 height 29
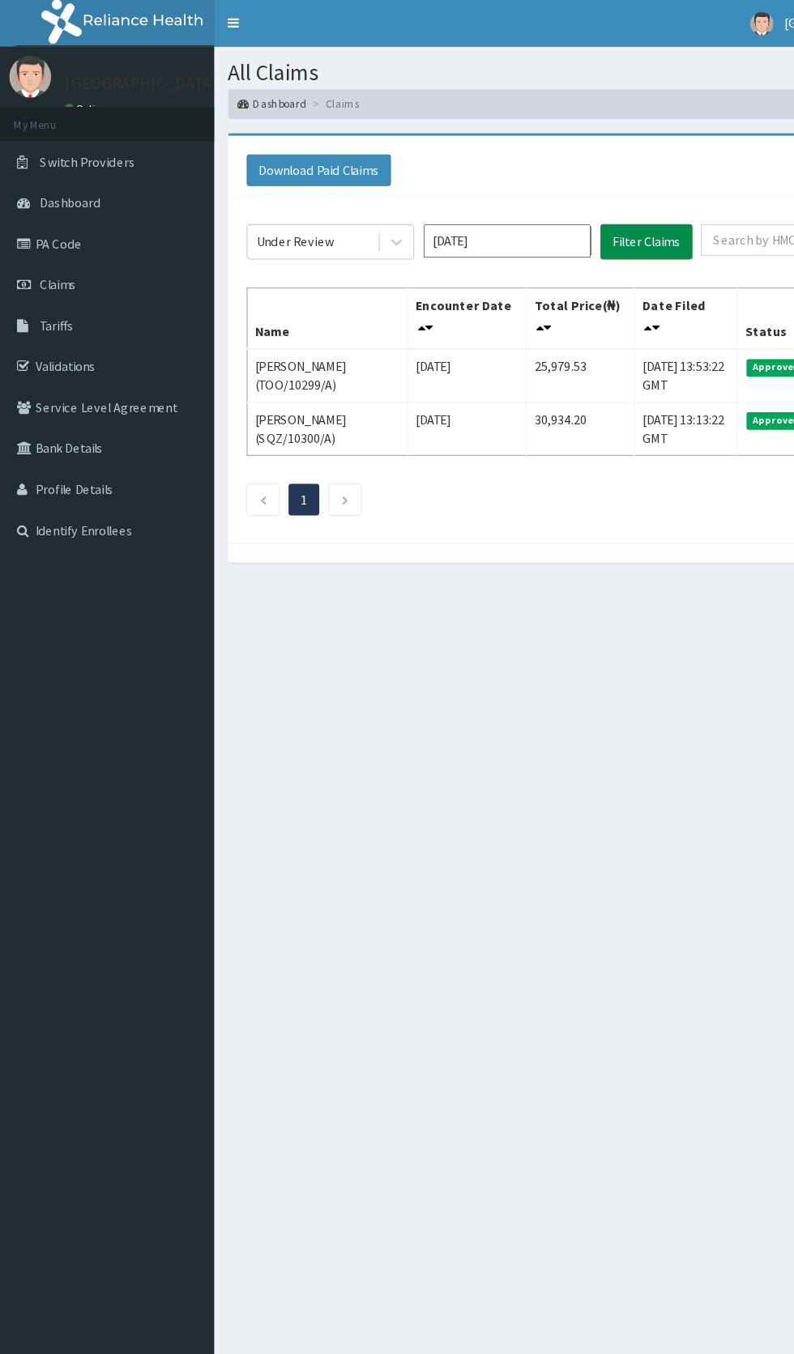
click at [573, 211] on button "Filter Claims" at bounding box center [562, 210] width 80 height 31
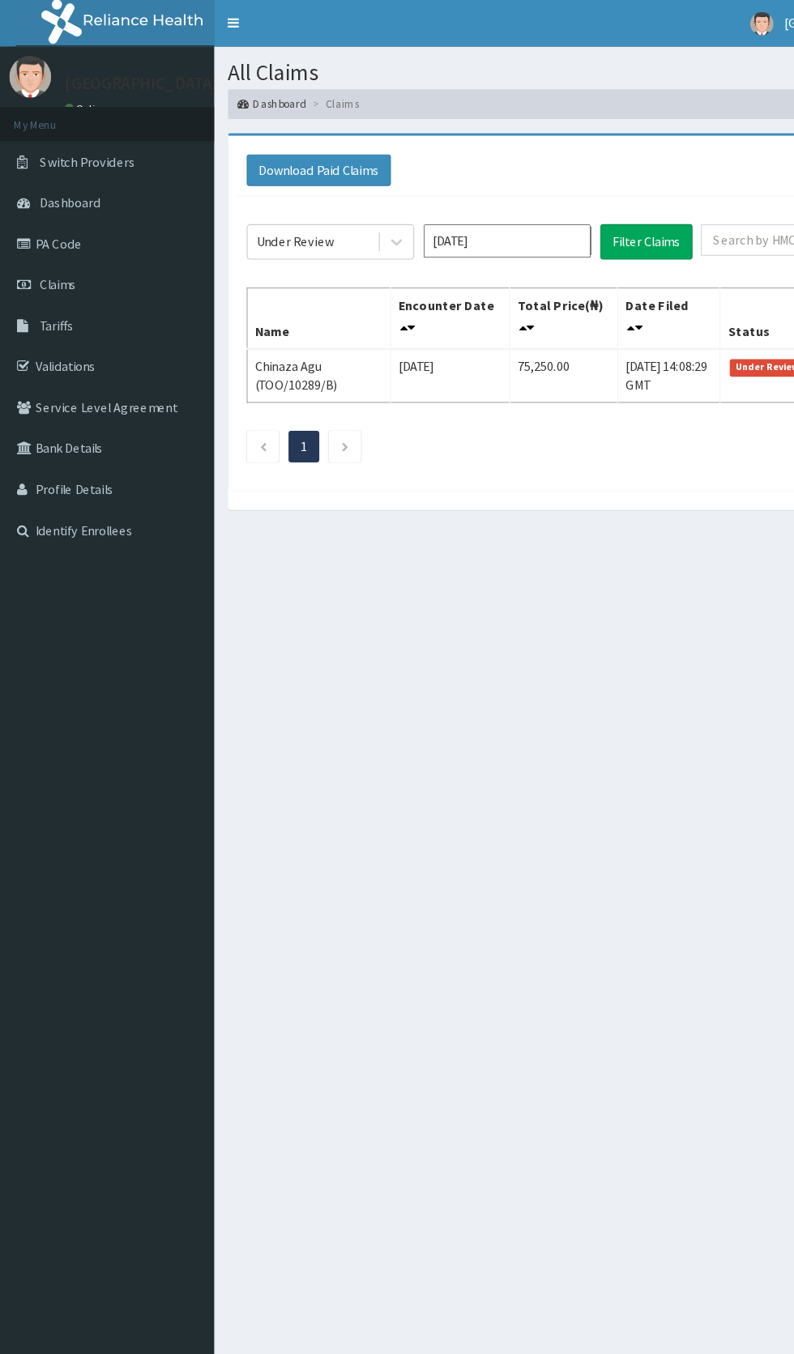
click at [482, 209] on input "[DATE]" at bounding box center [441, 209] width 146 height 29
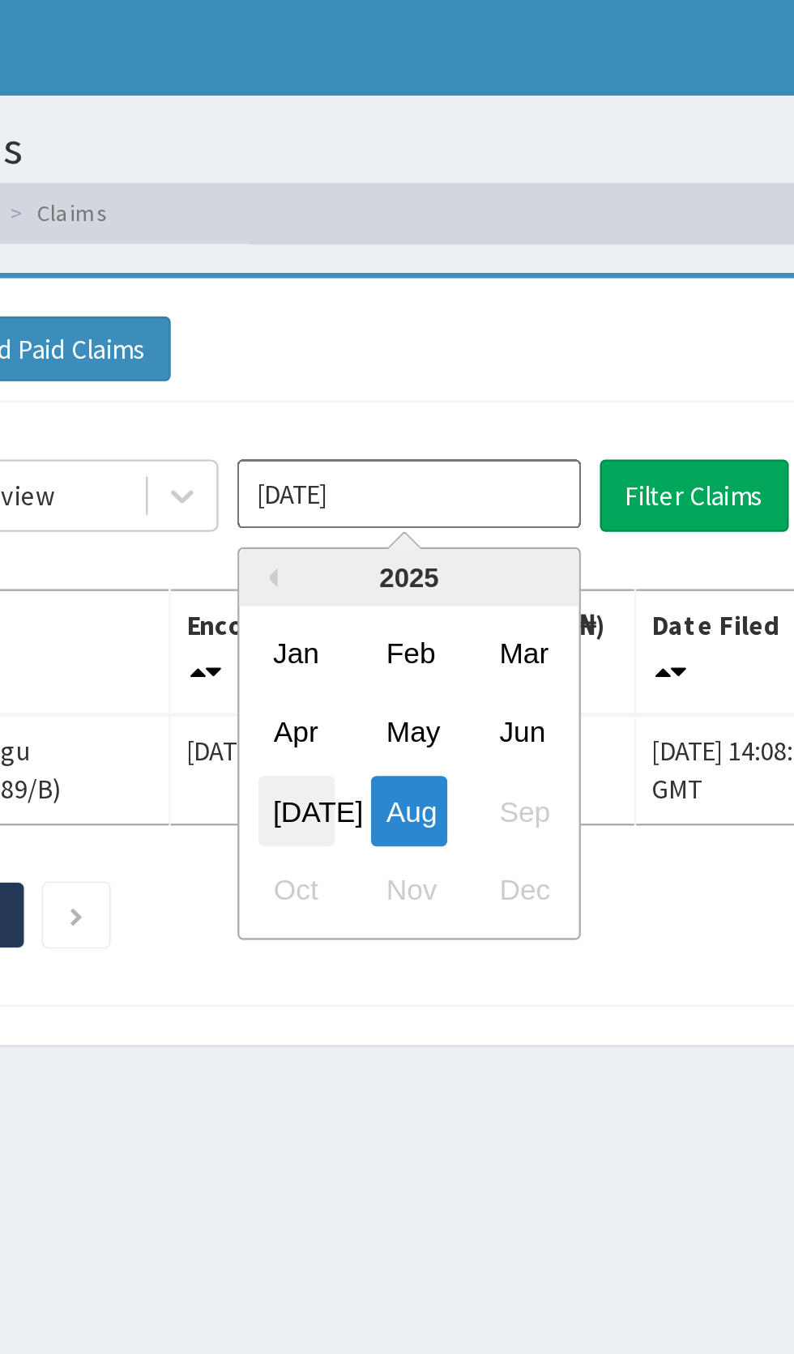
click at [394, 340] on div "[DATE]" at bounding box center [393, 344] width 32 height 30
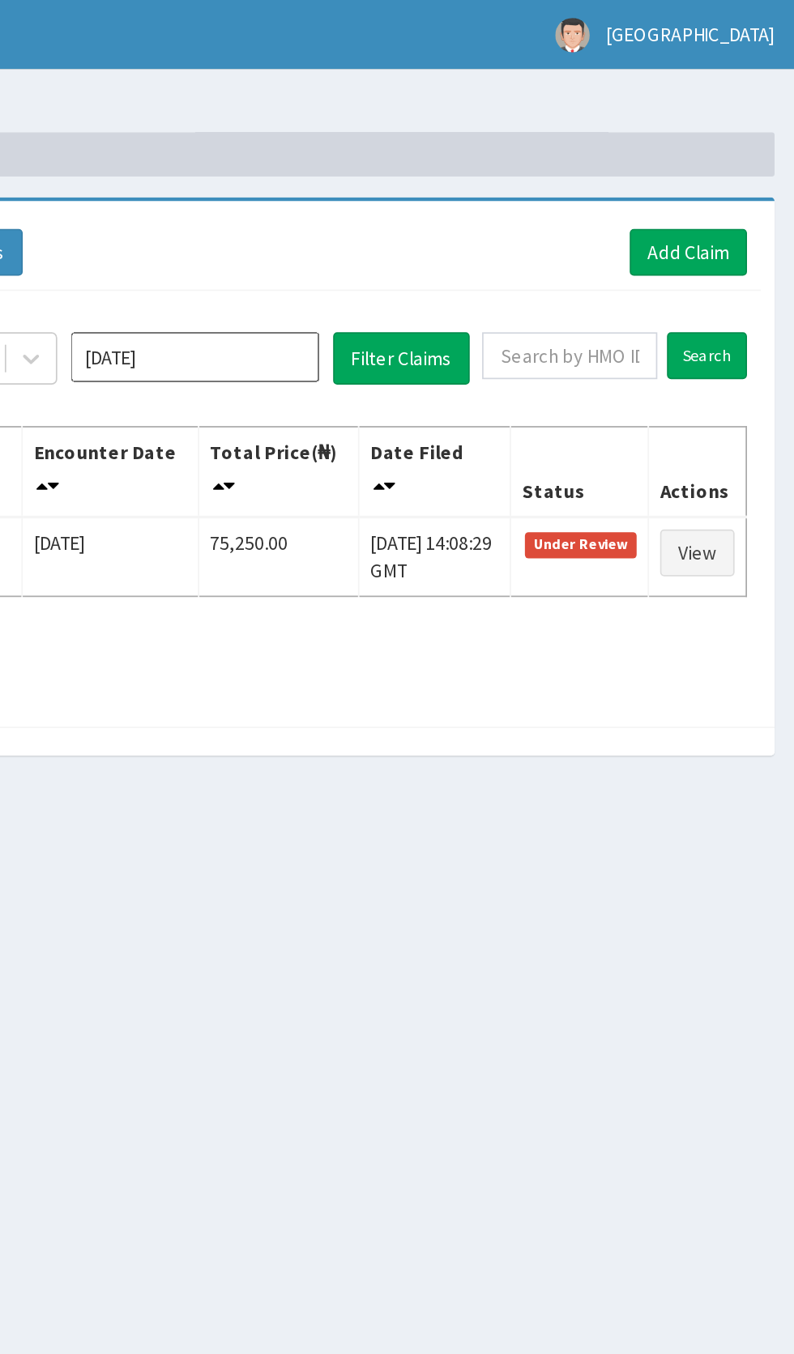
click at [446, 207] on input "[DATE]" at bounding box center [441, 209] width 146 height 29
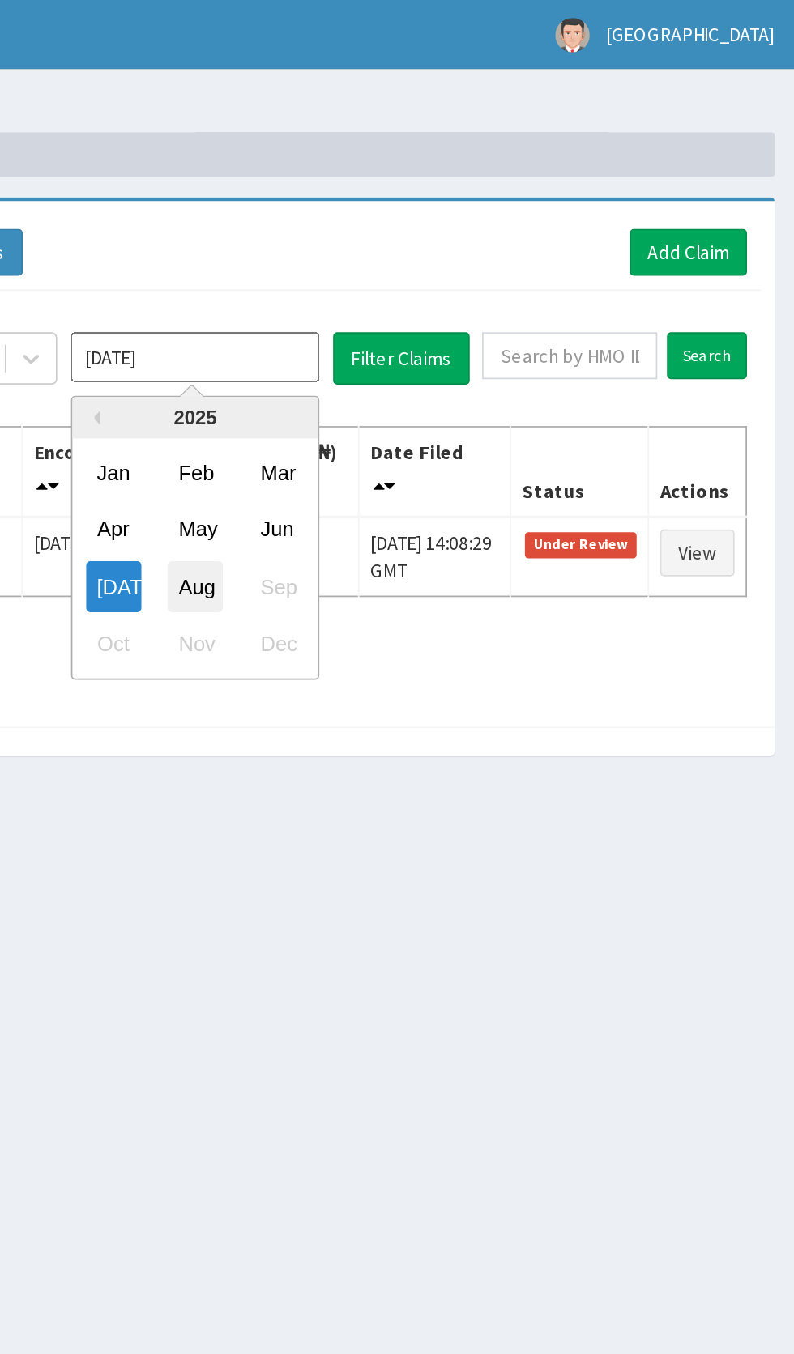
click at [445, 338] on div "Aug" at bounding box center [441, 344] width 32 height 30
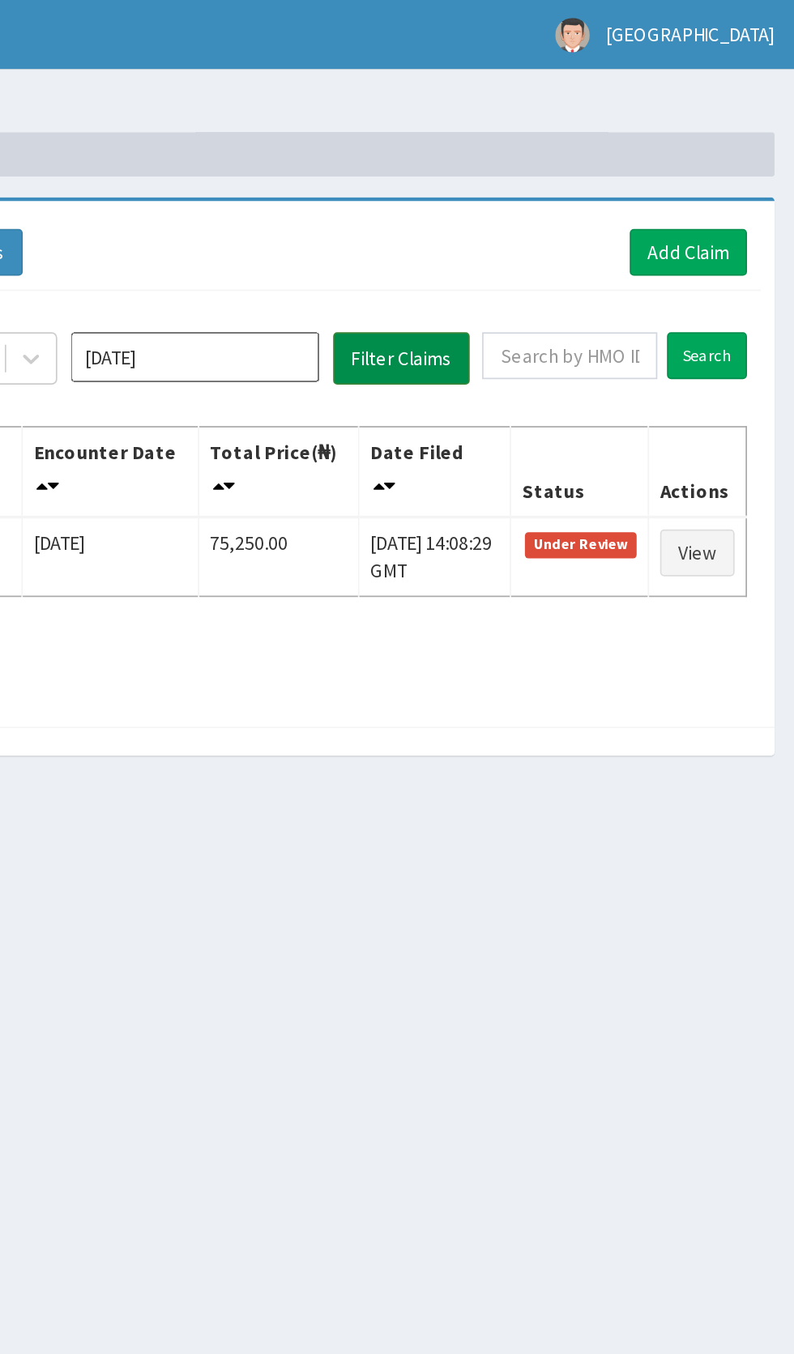
click at [557, 212] on button "Filter Claims" at bounding box center [562, 210] width 80 height 31
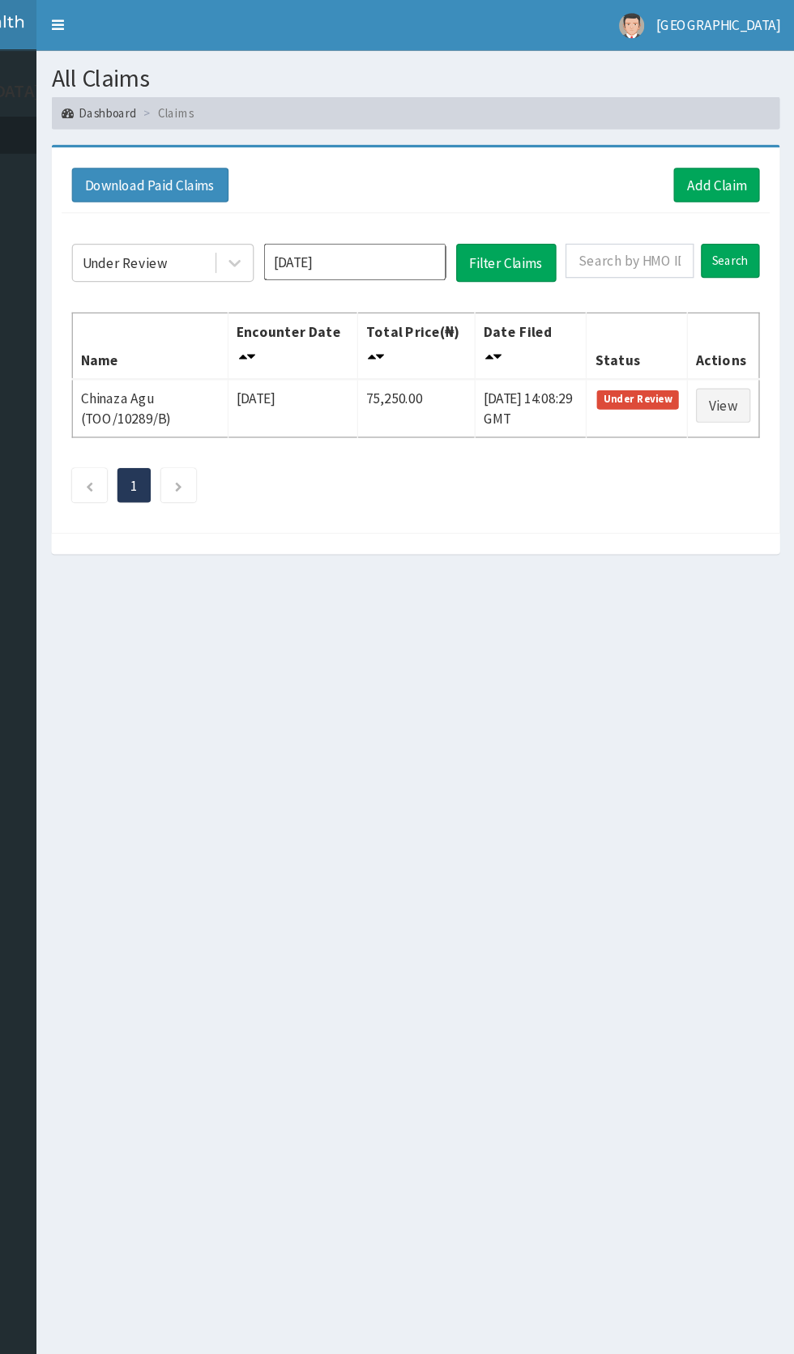
click at [409, 208] on input "[DATE]" at bounding box center [441, 209] width 146 height 29
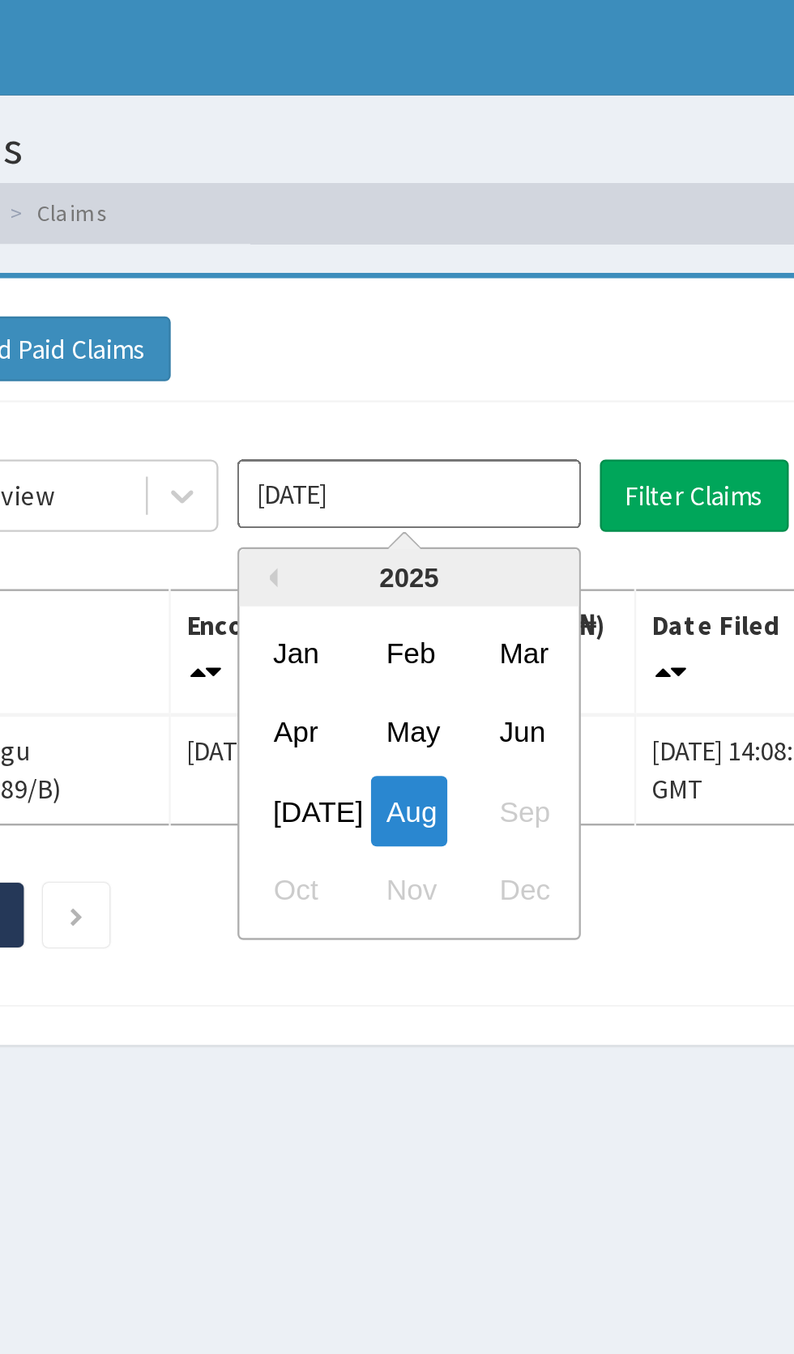
click at [433, 206] on input "[DATE]" at bounding box center [441, 209] width 146 height 29
click at [395, 343] on div "[DATE]" at bounding box center [393, 344] width 32 height 30
type input "[DATE]"
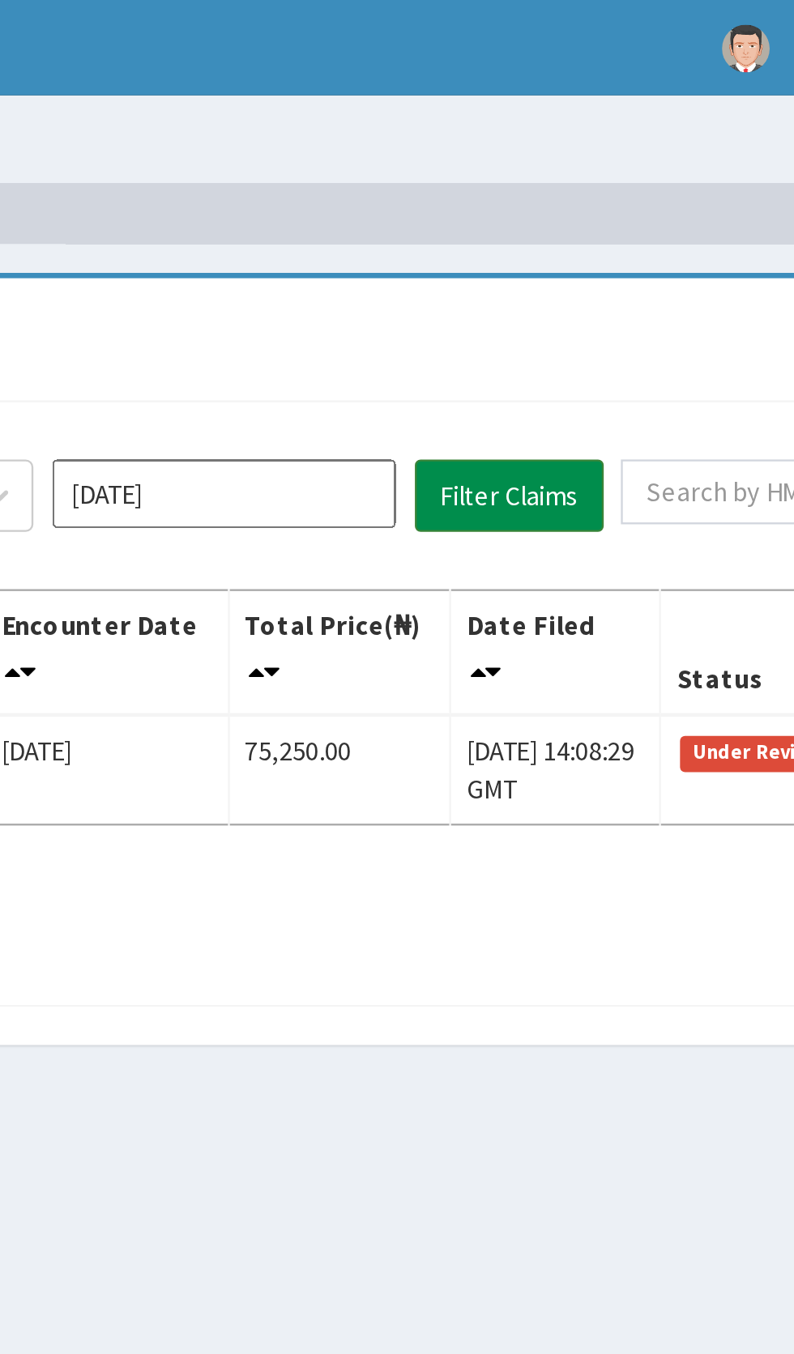
click at [546, 212] on button "Filter Claims" at bounding box center [562, 210] width 80 height 31
